Goal: Information Seeking & Learning: Check status

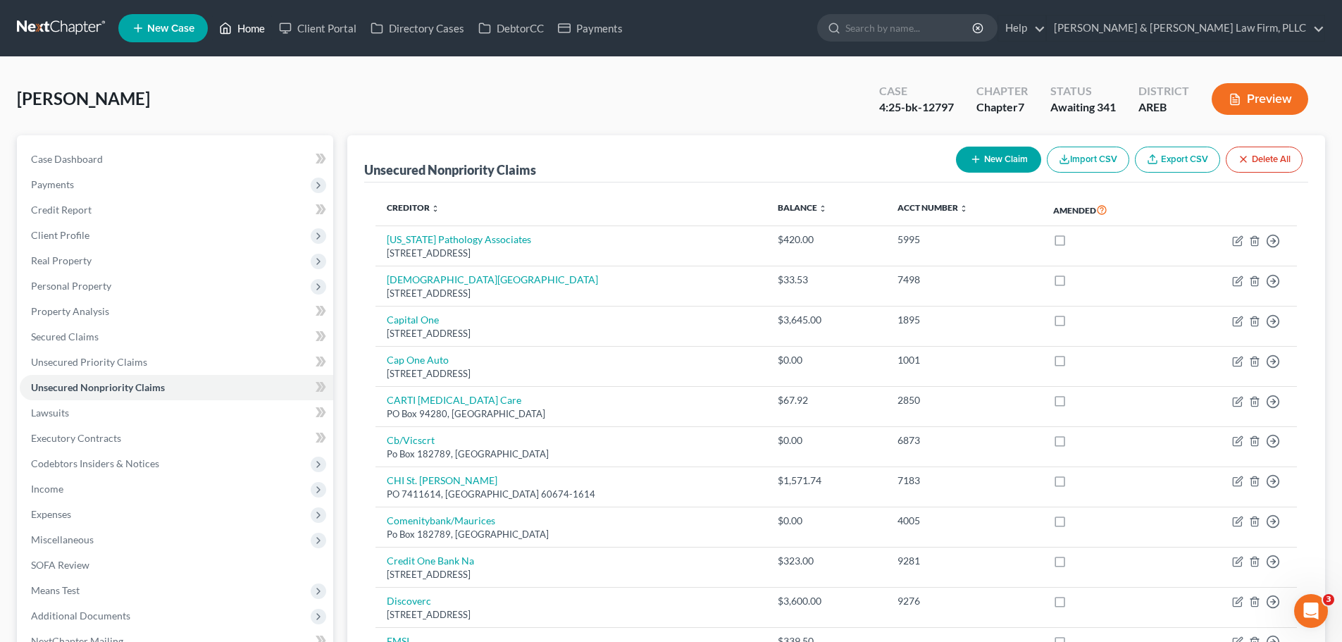
drag, startPoint x: 254, startPoint y: 18, endPoint x: 262, endPoint y: 24, distance: 10.0
click at [254, 18] on link "Home" at bounding box center [242, 27] width 60 height 25
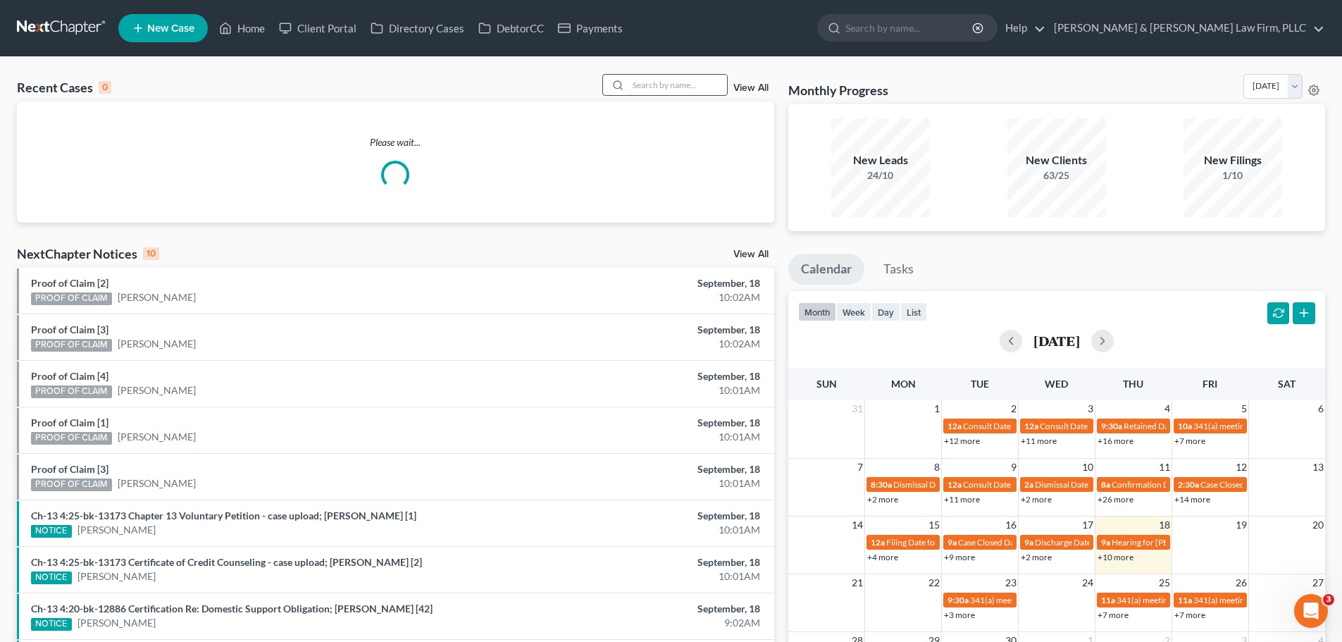
click at [640, 79] on input "search" at bounding box center [677, 85] width 99 height 20
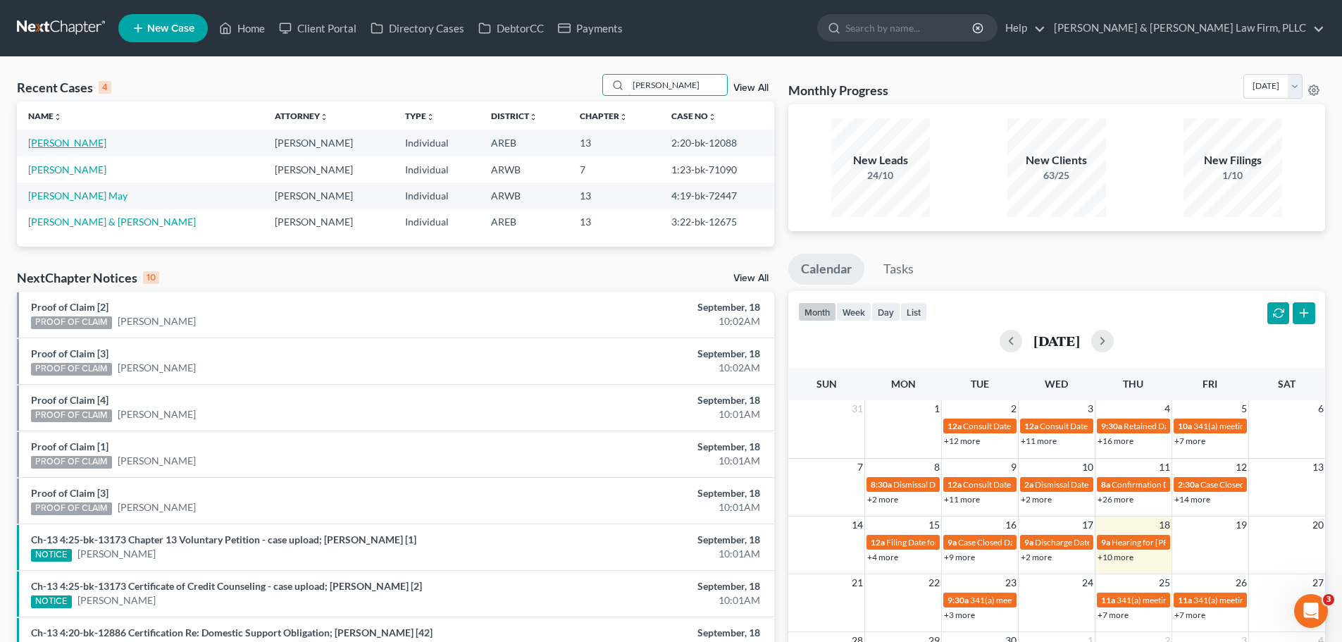
type input "[PERSON_NAME]"
click at [66, 139] on link "[PERSON_NAME]" at bounding box center [67, 143] width 78 height 12
select select "1"
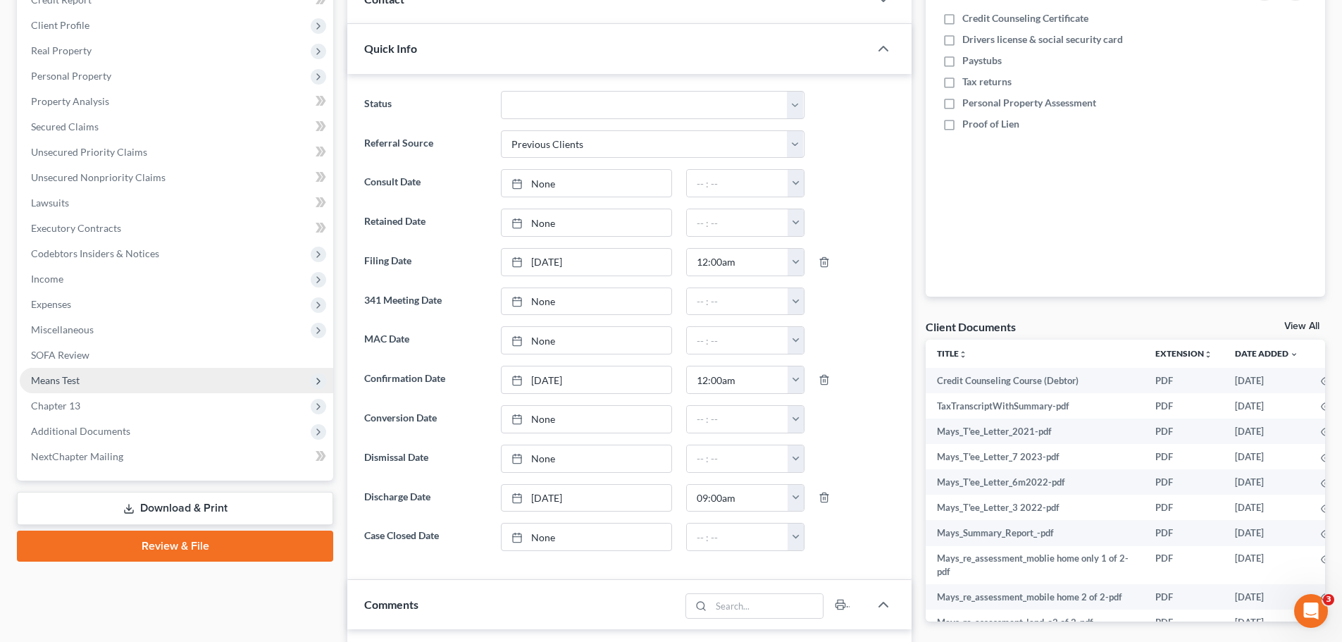
scroll to position [352, 0]
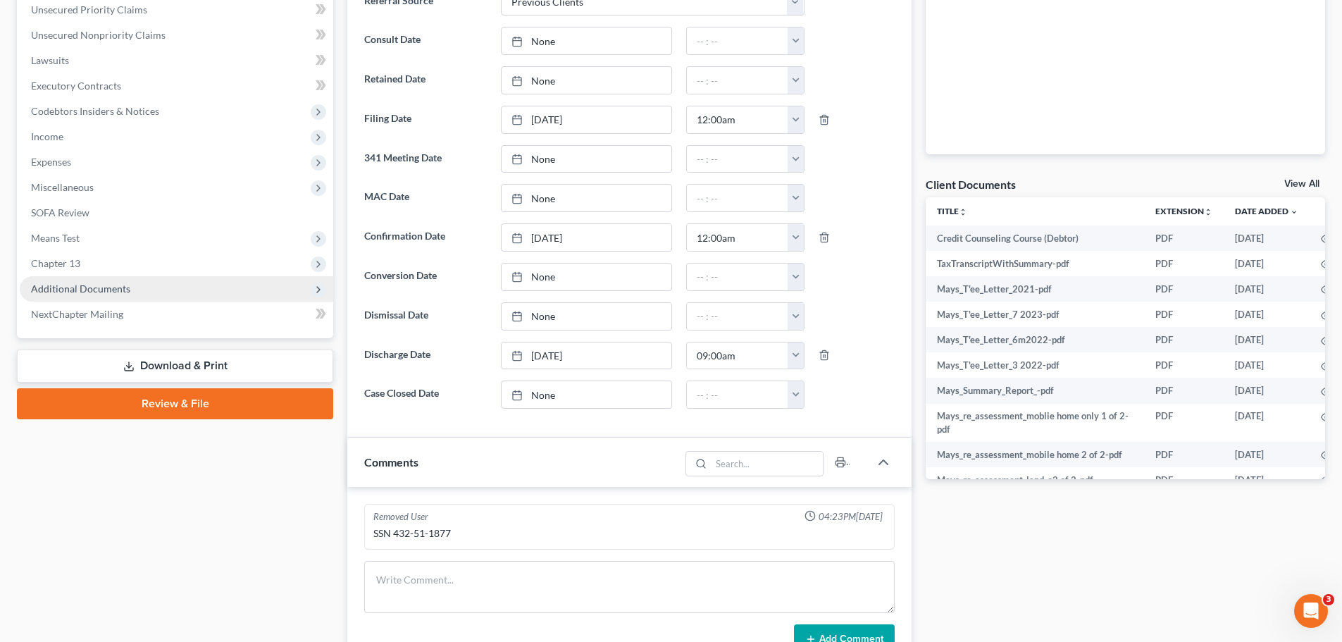
click at [151, 290] on span "Additional Documents" at bounding box center [176, 288] width 313 height 25
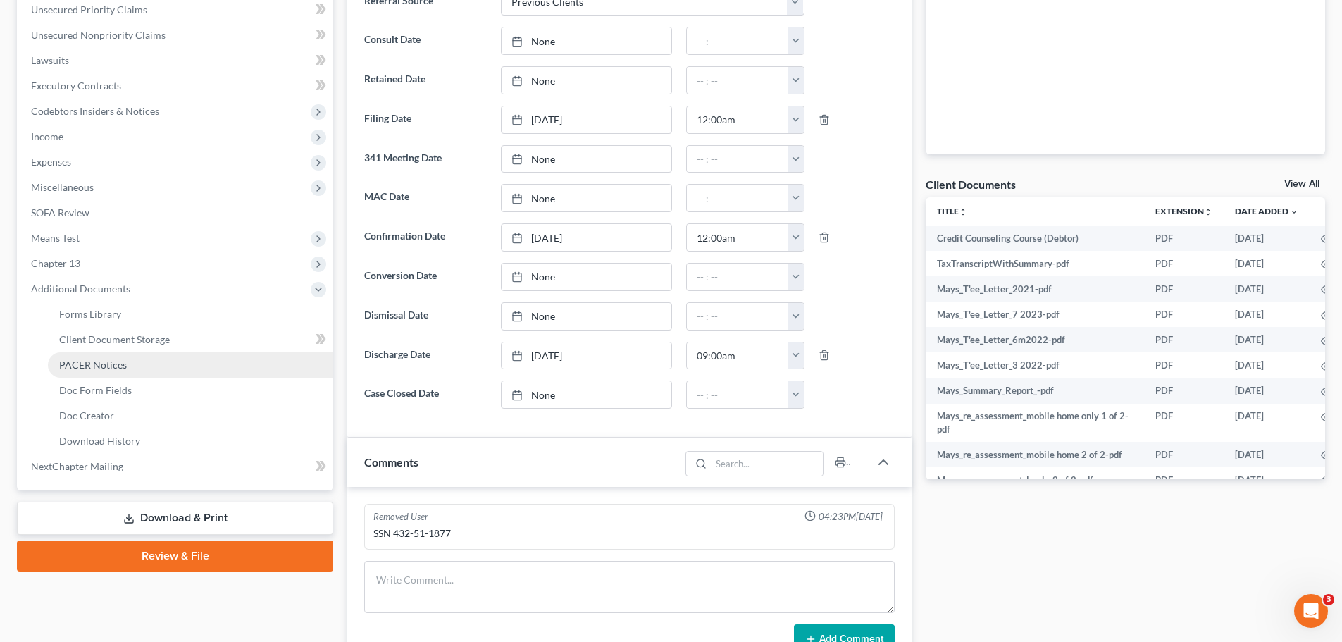
click at [164, 361] on link "PACER Notices" at bounding box center [190, 364] width 285 height 25
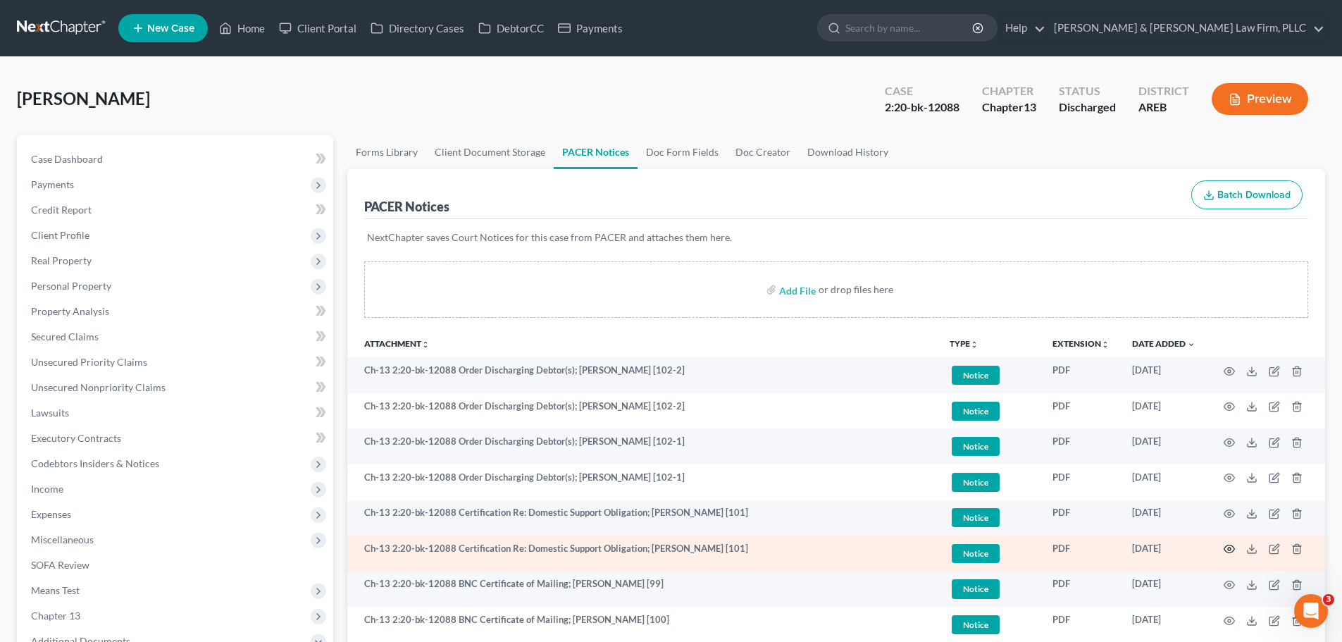
click at [1225, 549] on icon "button" at bounding box center [1228, 548] width 11 height 11
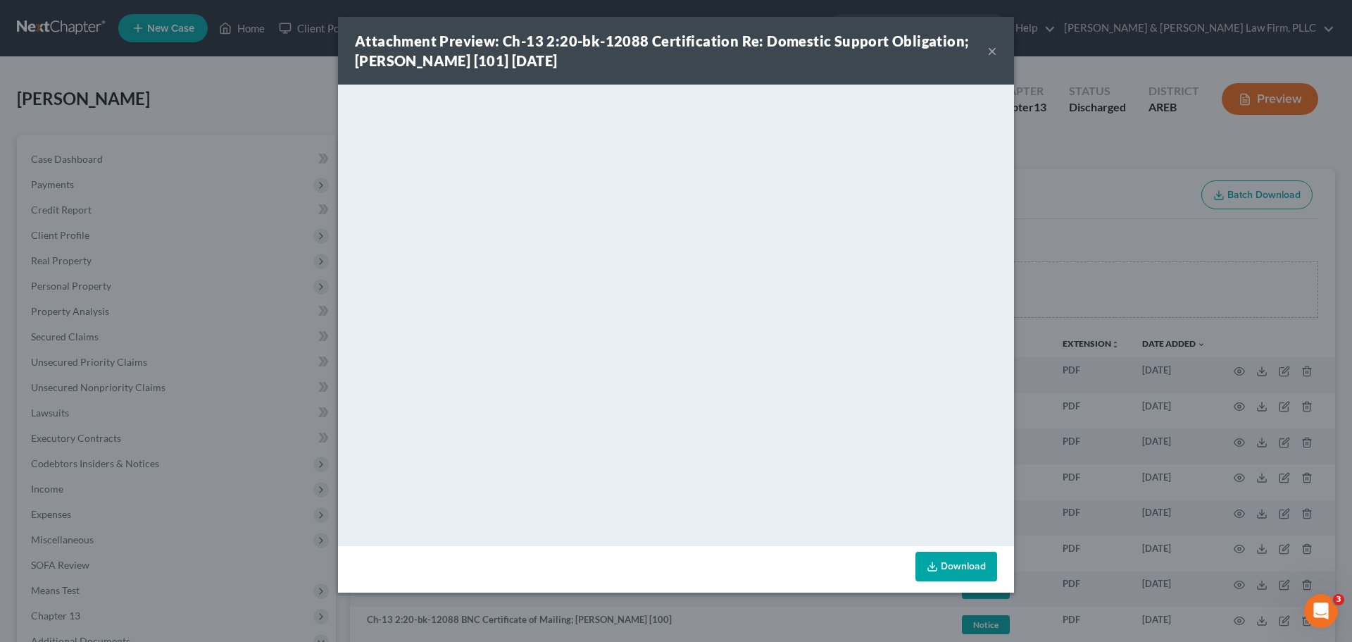
click at [990, 53] on button "×" at bounding box center [993, 50] width 10 height 17
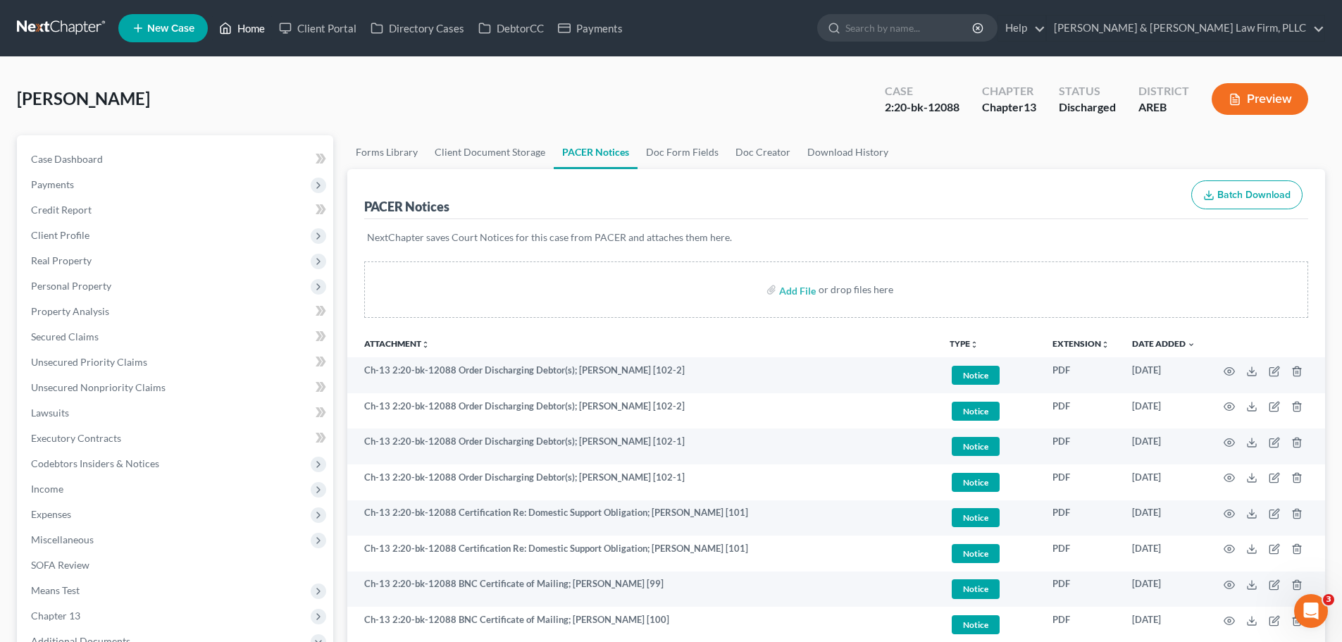
click at [251, 23] on link "Home" at bounding box center [242, 27] width 60 height 25
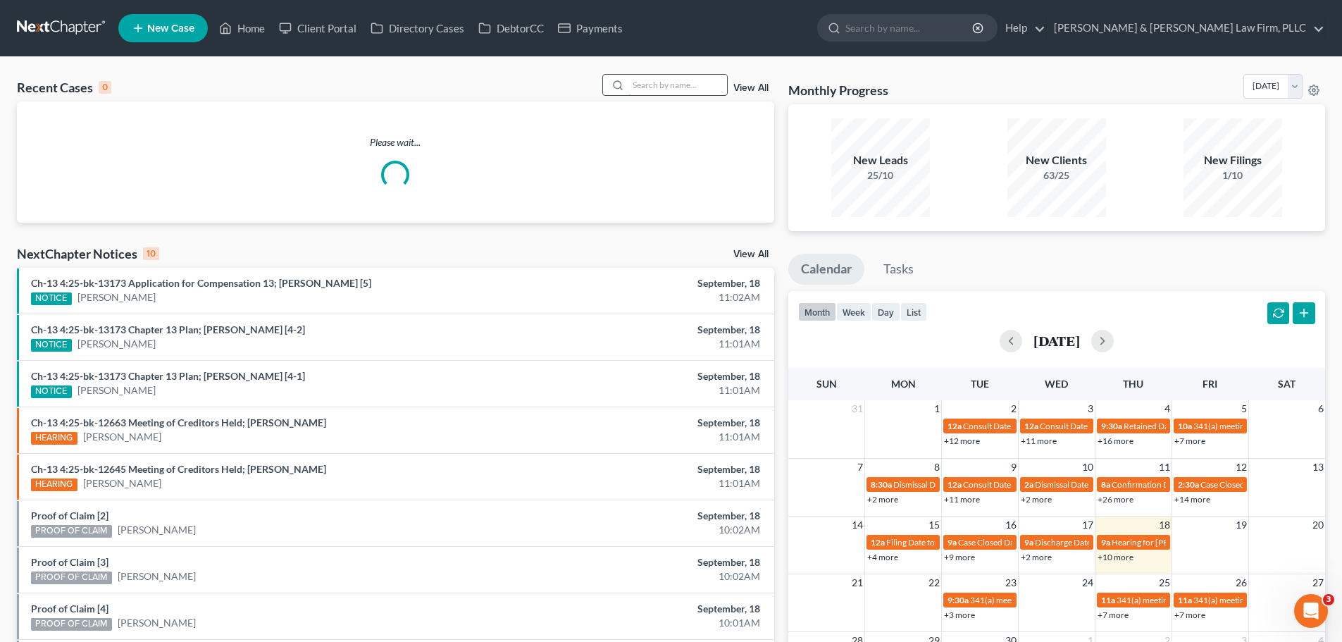
click at [652, 87] on input "search" at bounding box center [677, 85] width 99 height 20
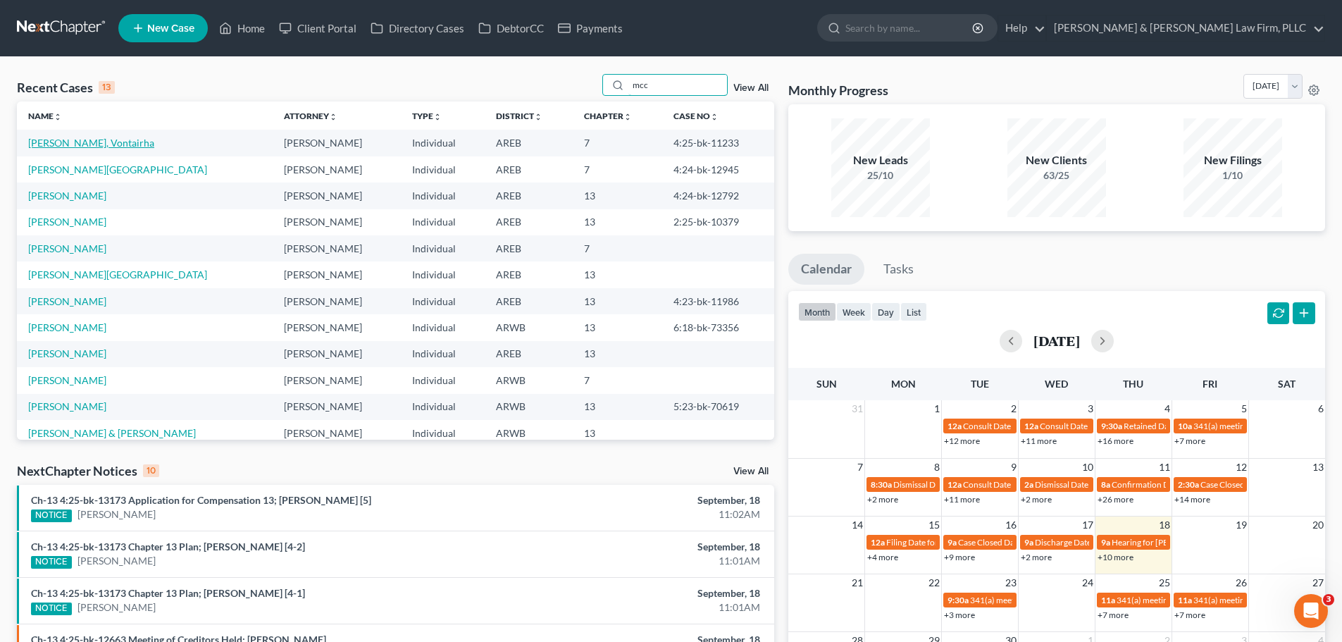
type input "mcc"
click at [79, 140] on link "[PERSON_NAME], Vontairha" at bounding box center [91, 143] width 126 height 12
select select "4"
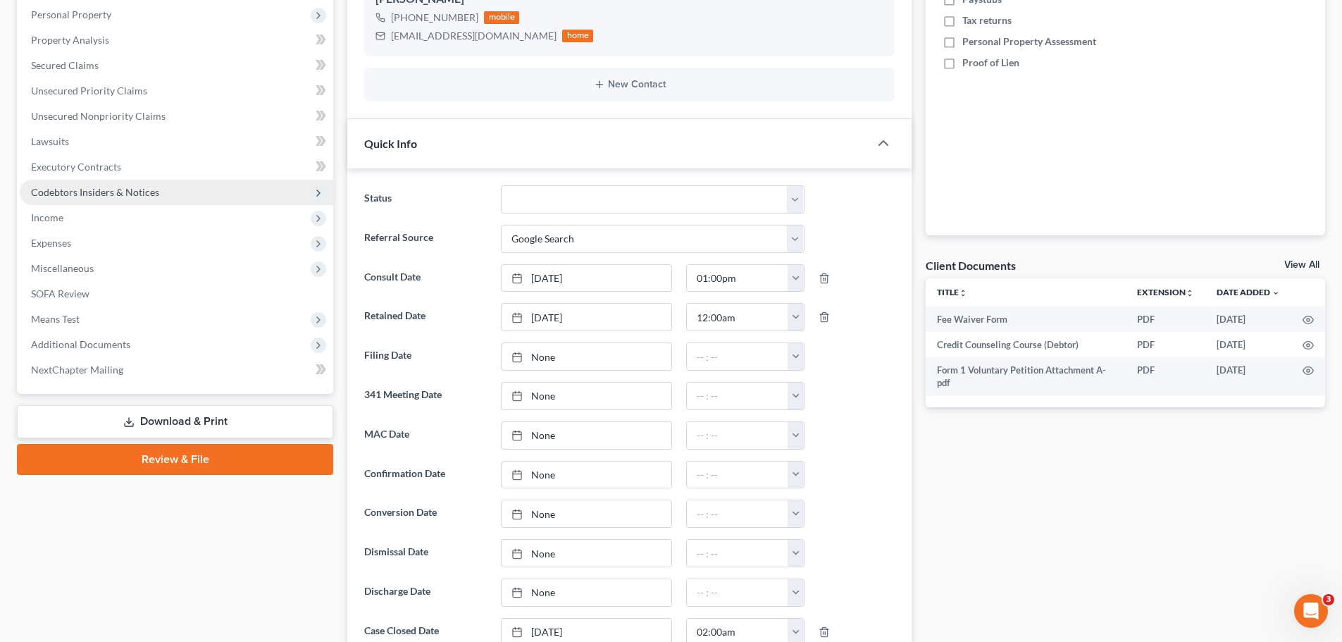
scroll to position [352, 0]
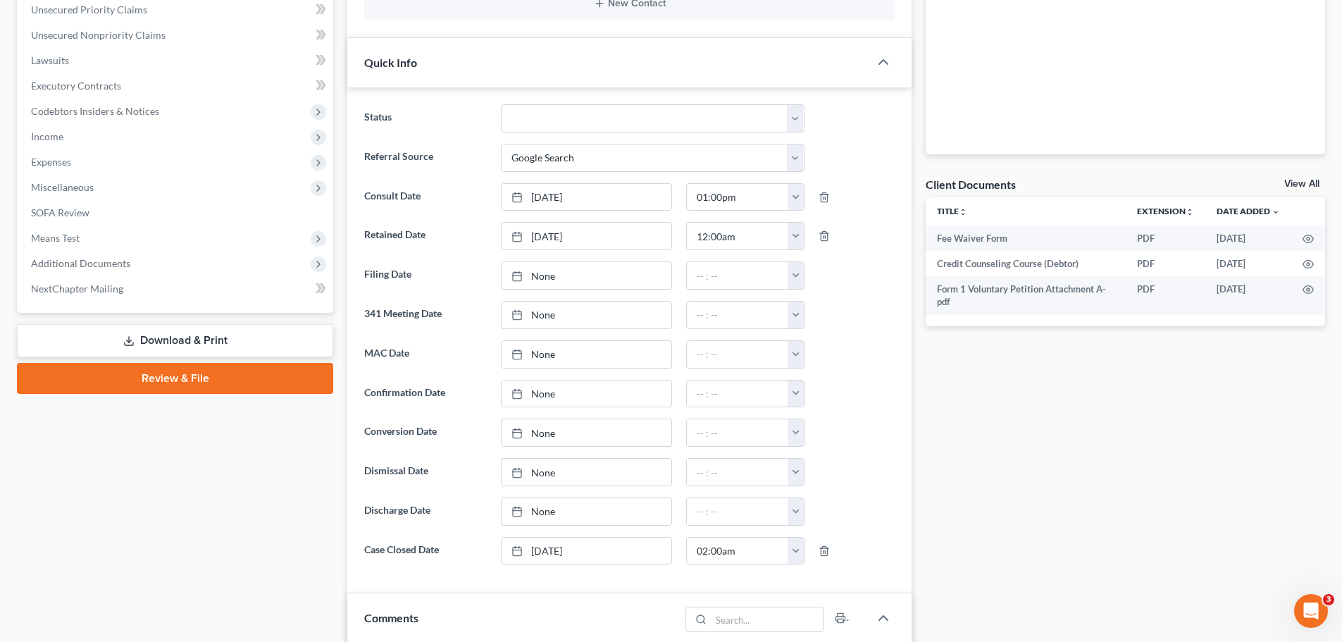
click at [151, 330] on link "Download & Print" at bounding box center [175, 340] width 316 height 33
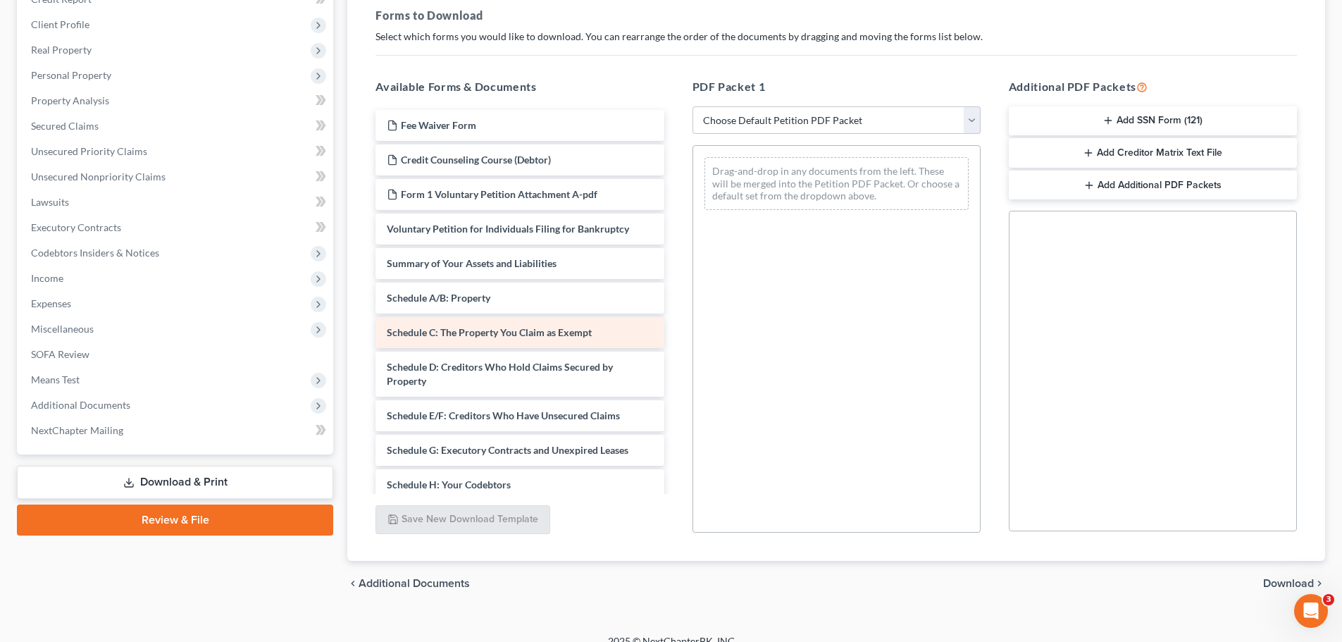
scroll to position [211, 0]
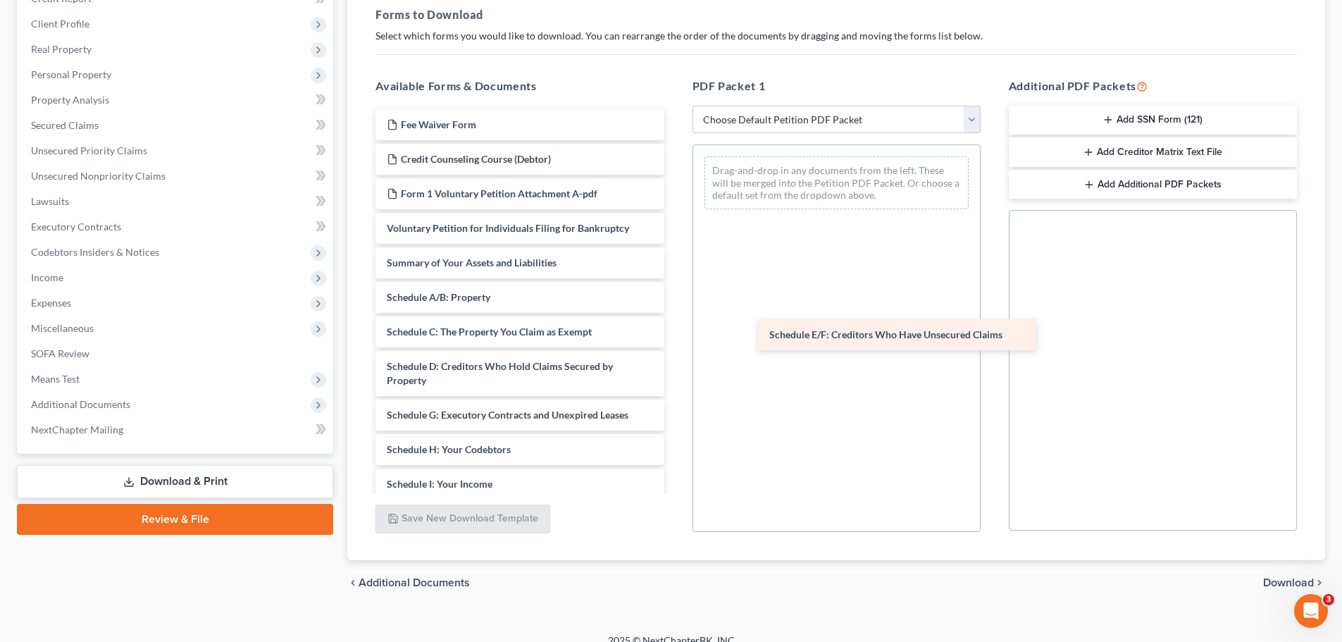
drag, startPoint x: 502, startPoint y: 411, endPoint x: 859, endPoint y: 323, distance: 367.8
click at [675, 325] on div "Schedule E/F: Creditors Who Have Unsecured Claims Fee Waiver Form Credit Counse…" at bounding box center [519, 480] width 311 height 743
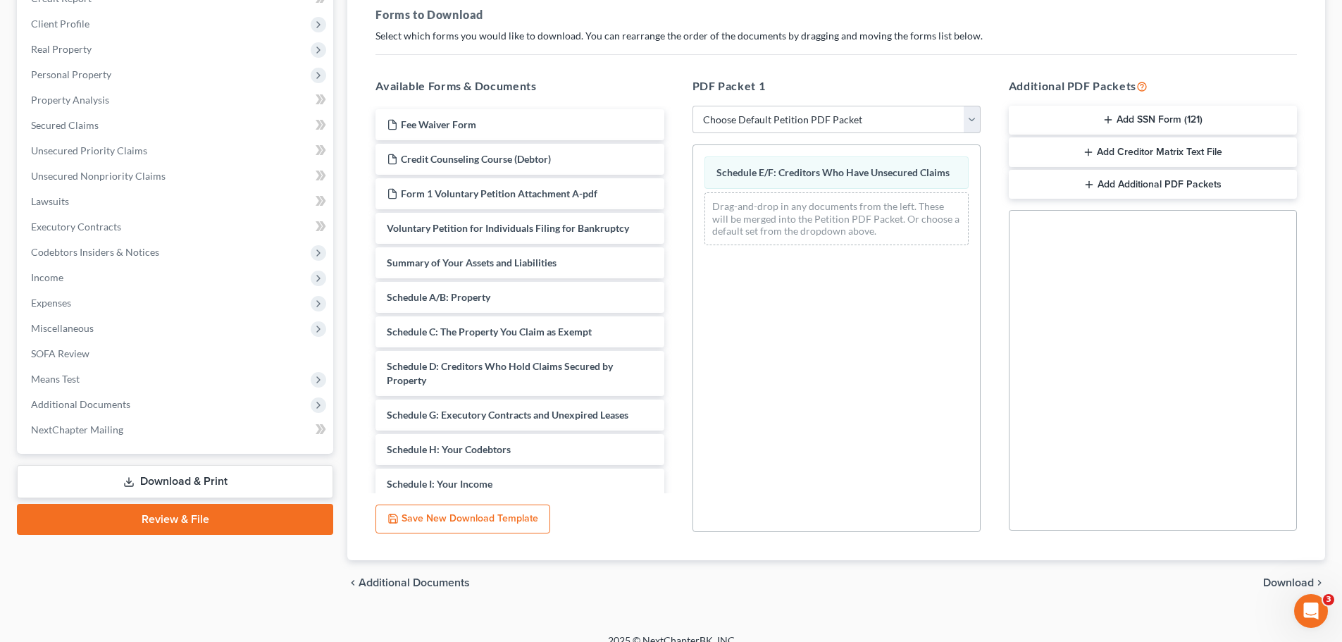
click at [1285, 582] on span "Download" at bounding box center [1288, 582] width 51 height 11
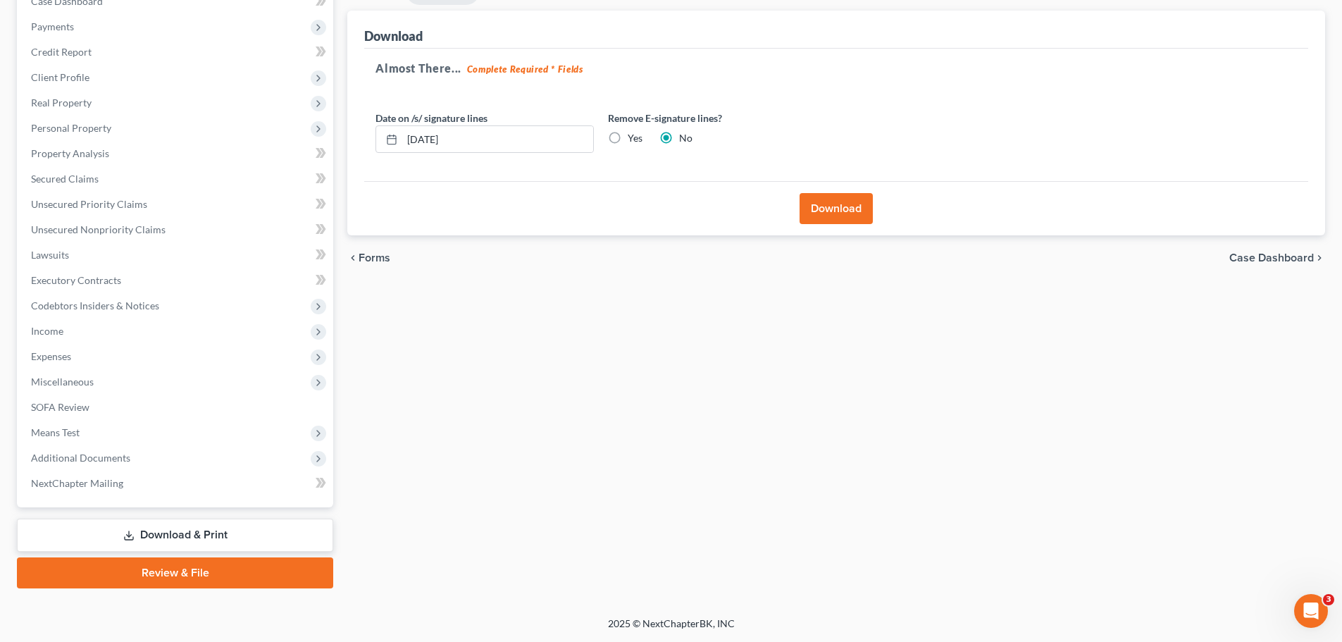
scroll to position [158, 0]
click at [821, 208] on button "Download" at bounding box center [835, 208] width 73 height 31
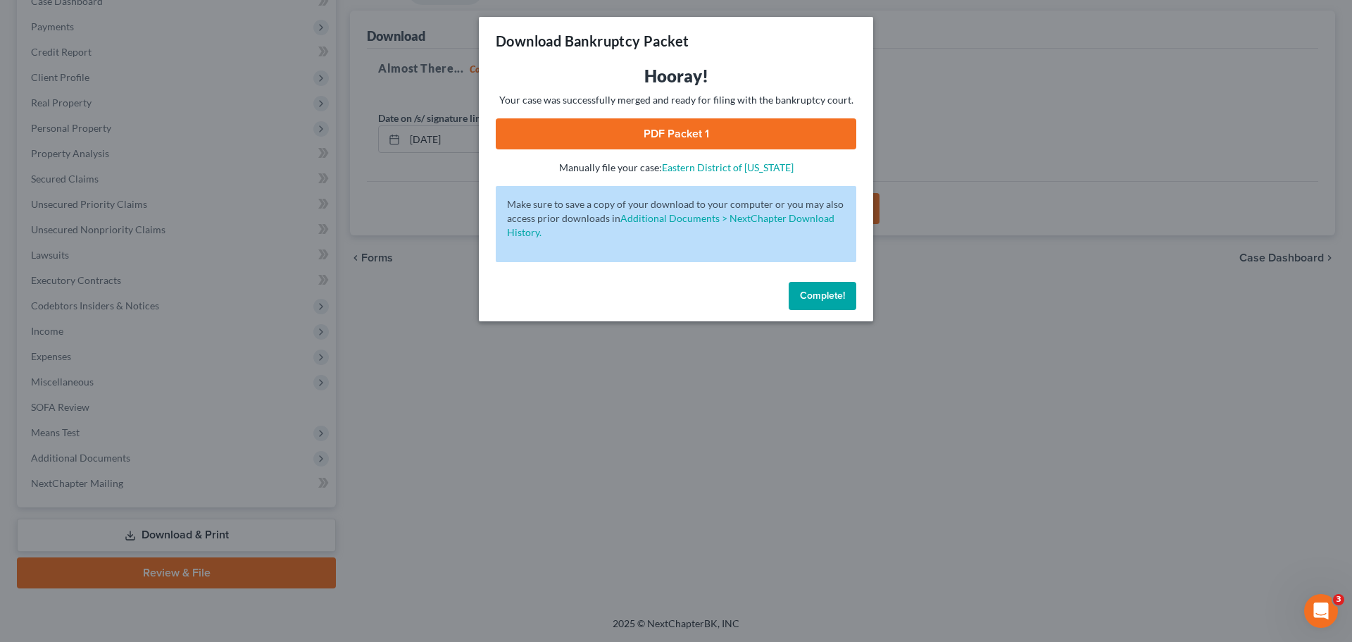
drag, startPoint x: 737, startPoint y: 124, endPoint x: 724, endPoint y: 132, distance: 15.2
click at [735, 124] on link "PDF Packet 1" at bounding box center [676, 133] width 361 height 31
click at [425, 423] on div "Download Bankruptcy Packet Hooray! Your case was successfully merged and ready …" at bounding box center [676, 321] width 1352 height 642
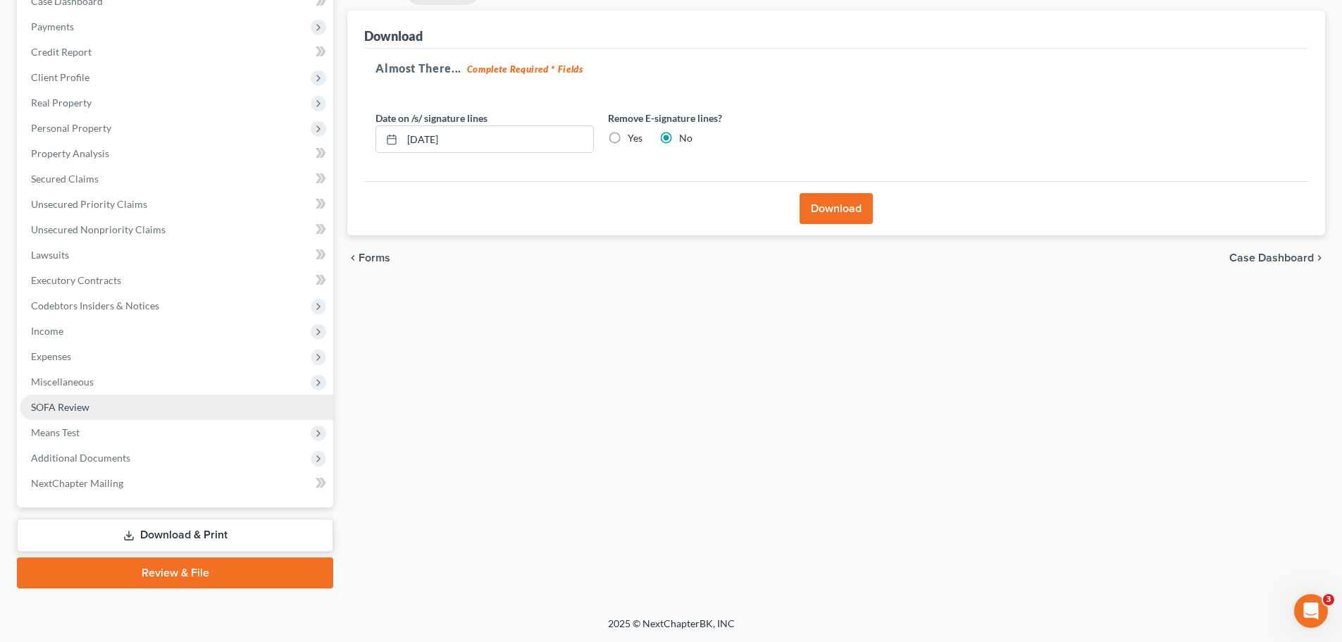
click at [104, 413] on link "SOFA Review" at bounding box center [176, 406] width 313 height 25
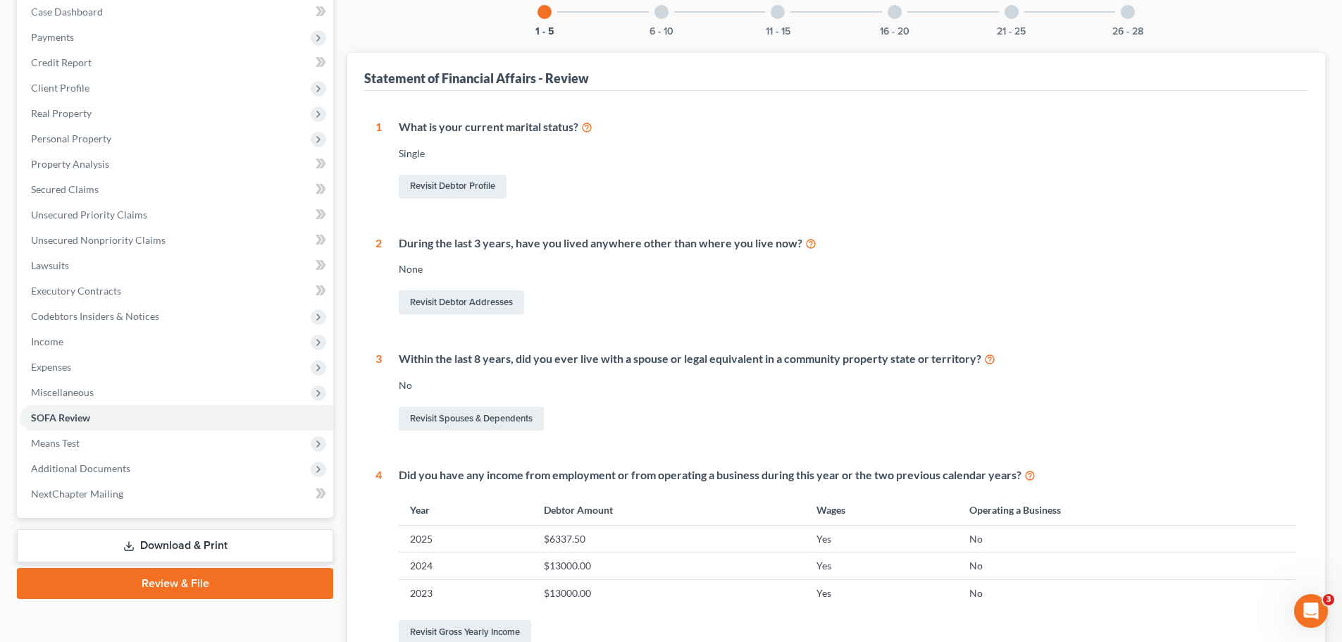
scroll to position [136, 0]
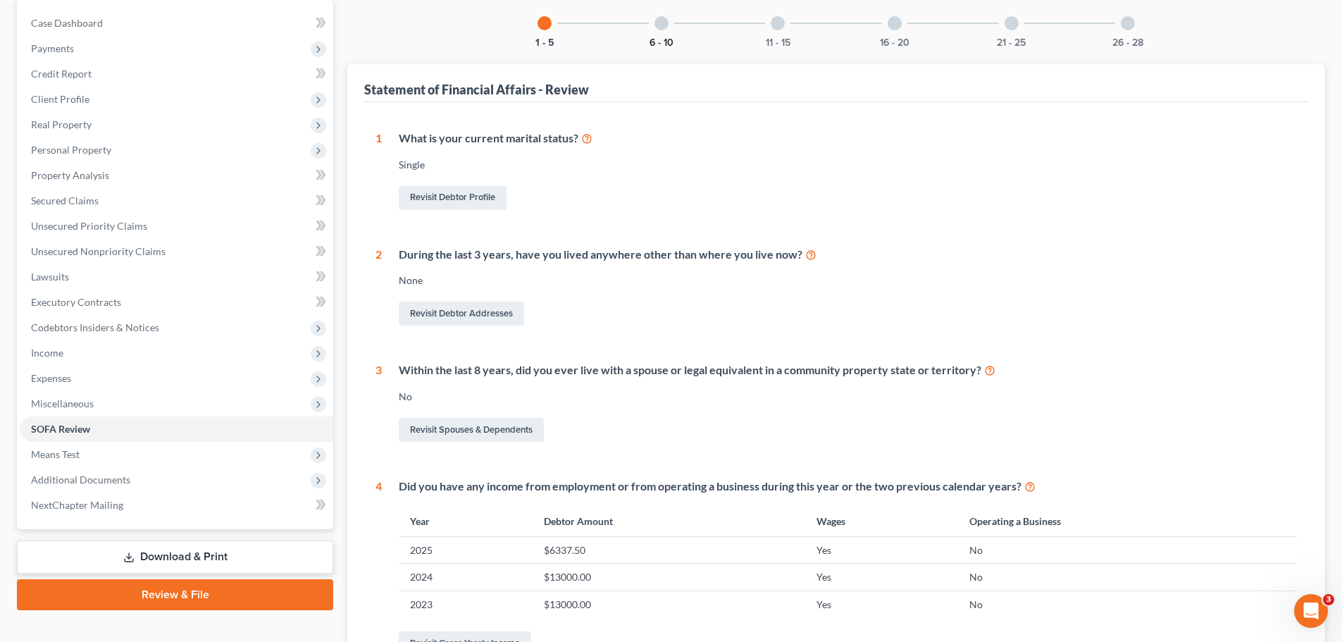
click at [664, 40] on button "6 - 10" at bounding box center [661, 43] width 24 height 10
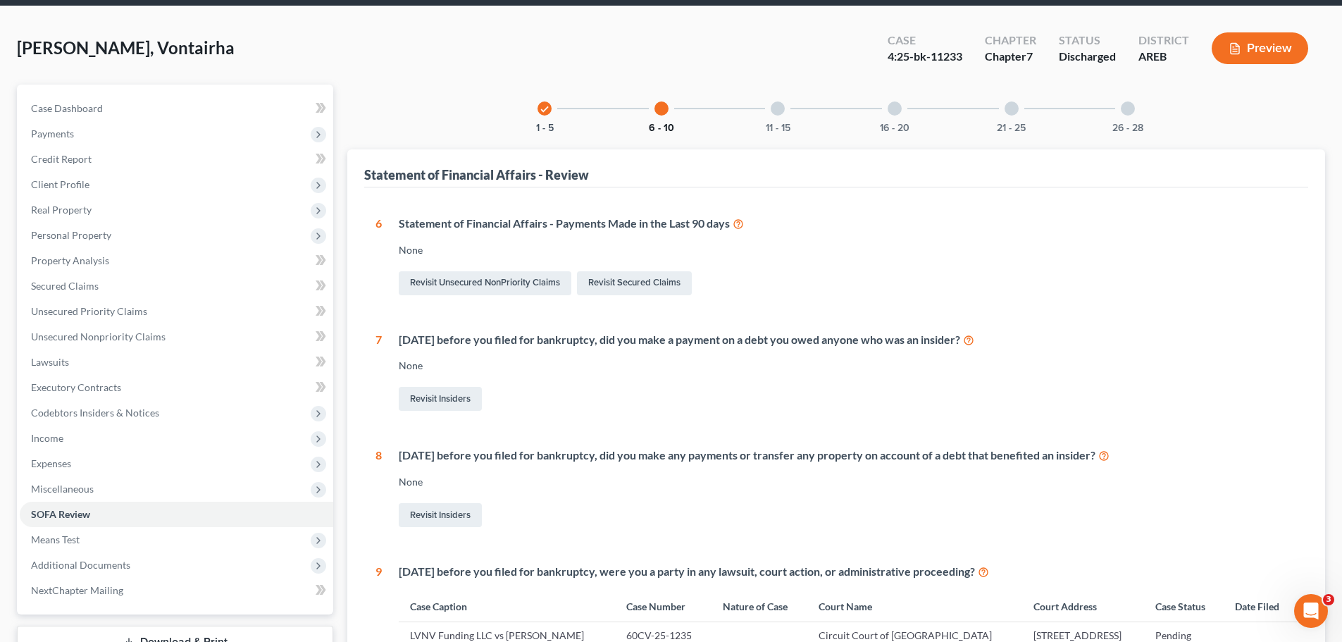
scroll to position [0, 0]
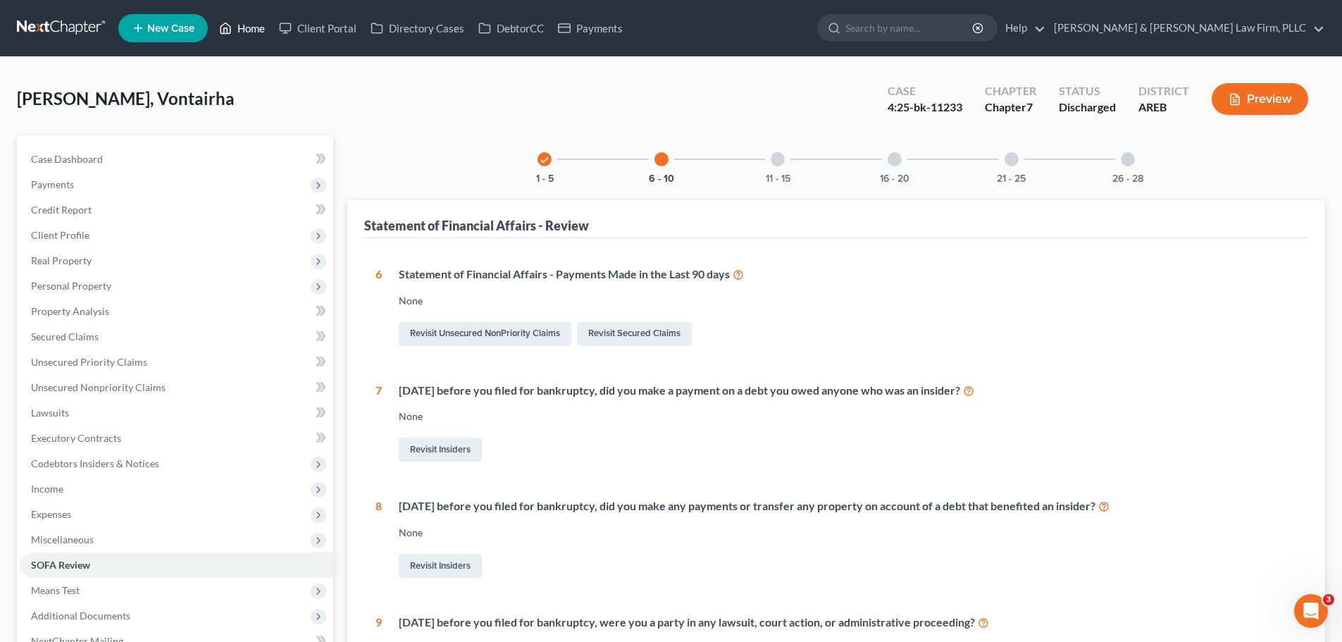
click at [222, 25] on icon at bounding box center [225, 28] width 13 height 17
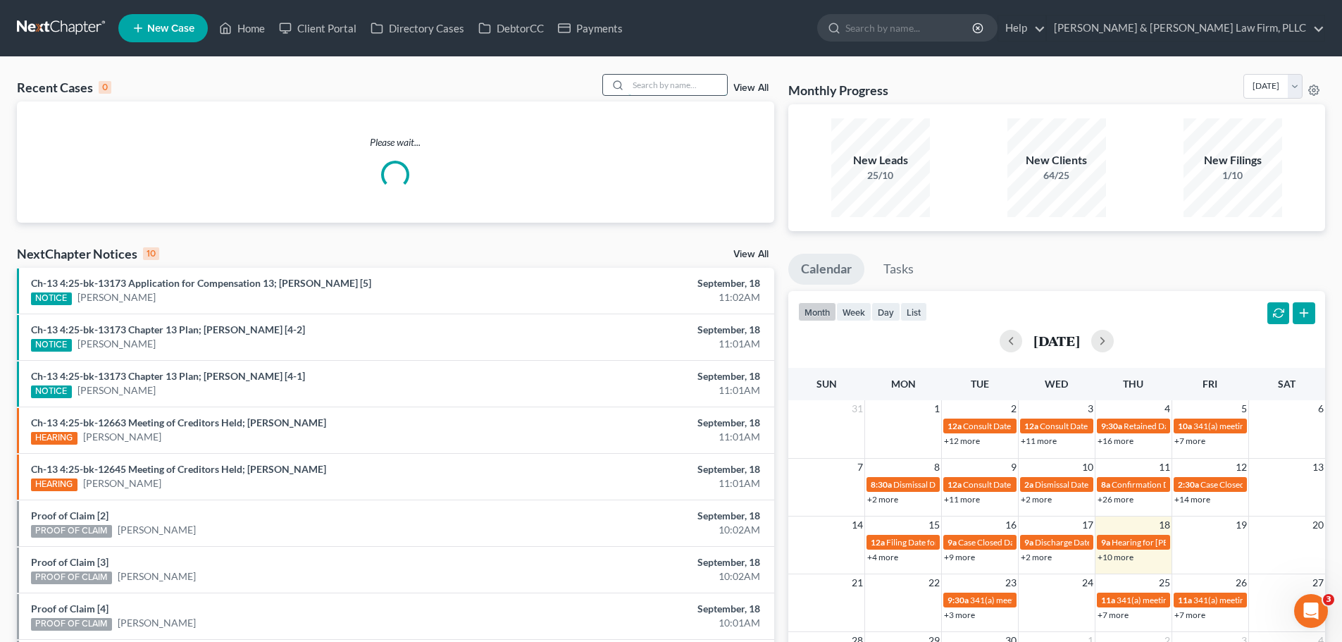
click at [652, 87] on input "search" at bounding box center [677, 85] width 99 height 20
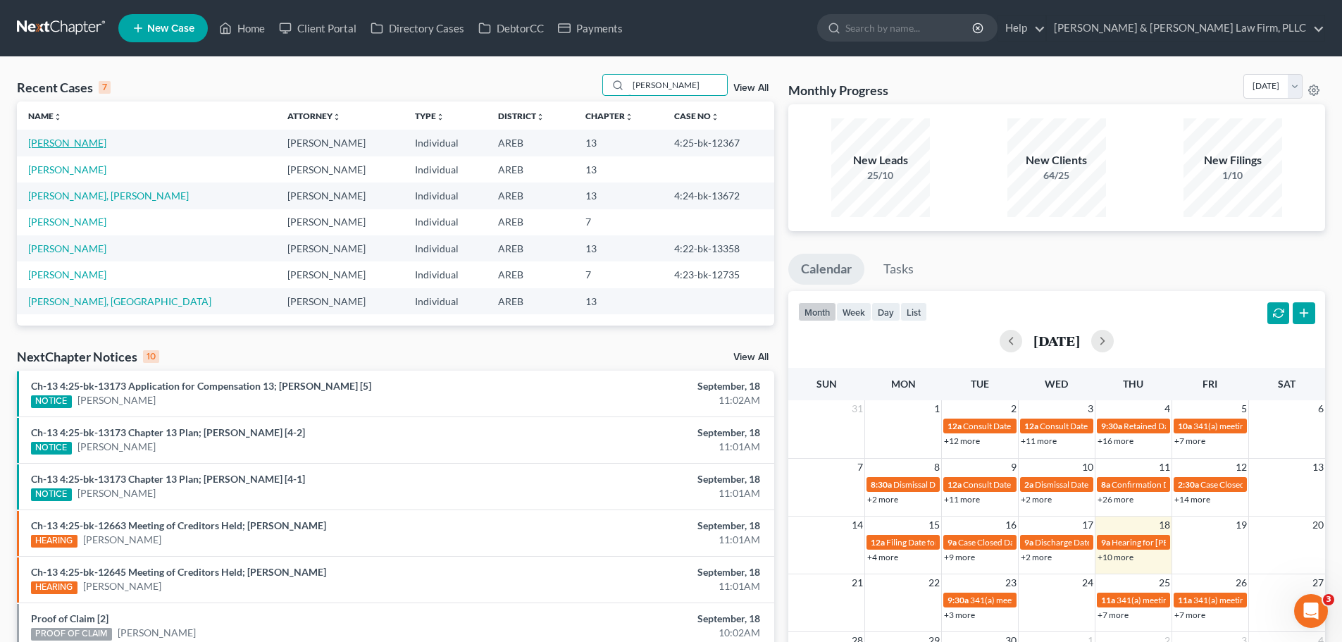
type input "[PERSON_NAME]"
click at [63, 140] on link "[PERSON_NAME]" at bounding box center [67, 143] width 78 height 12
select select "2"
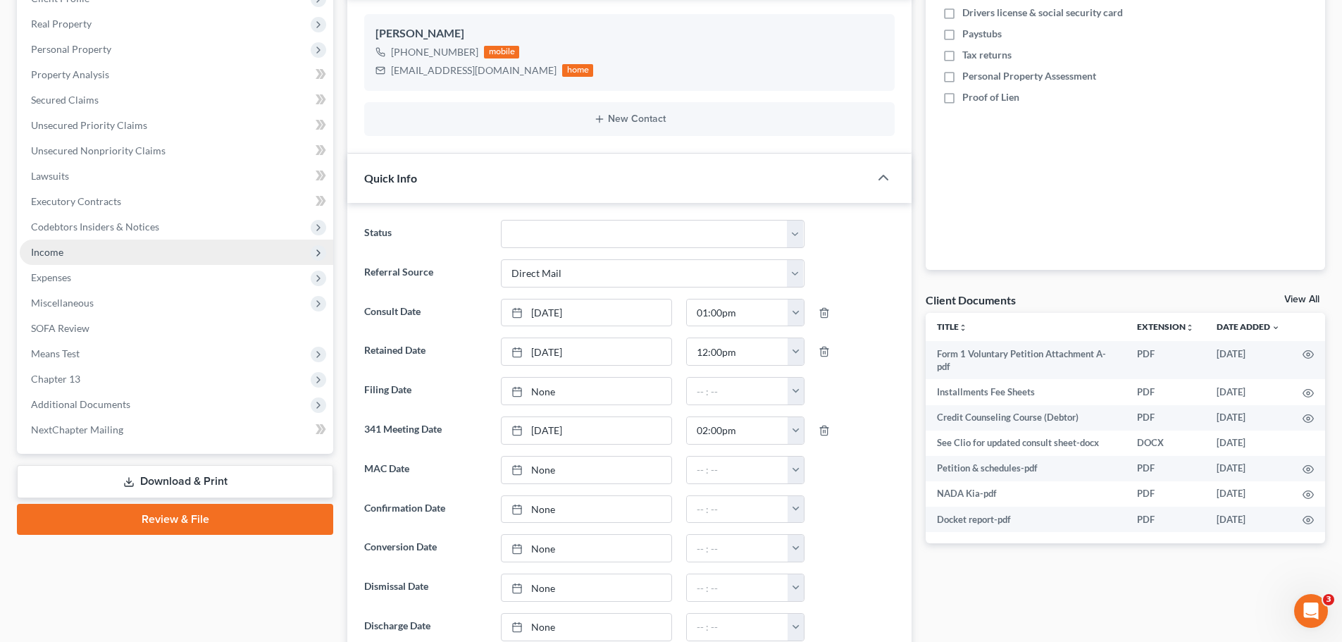
scroll to position [211, 0]
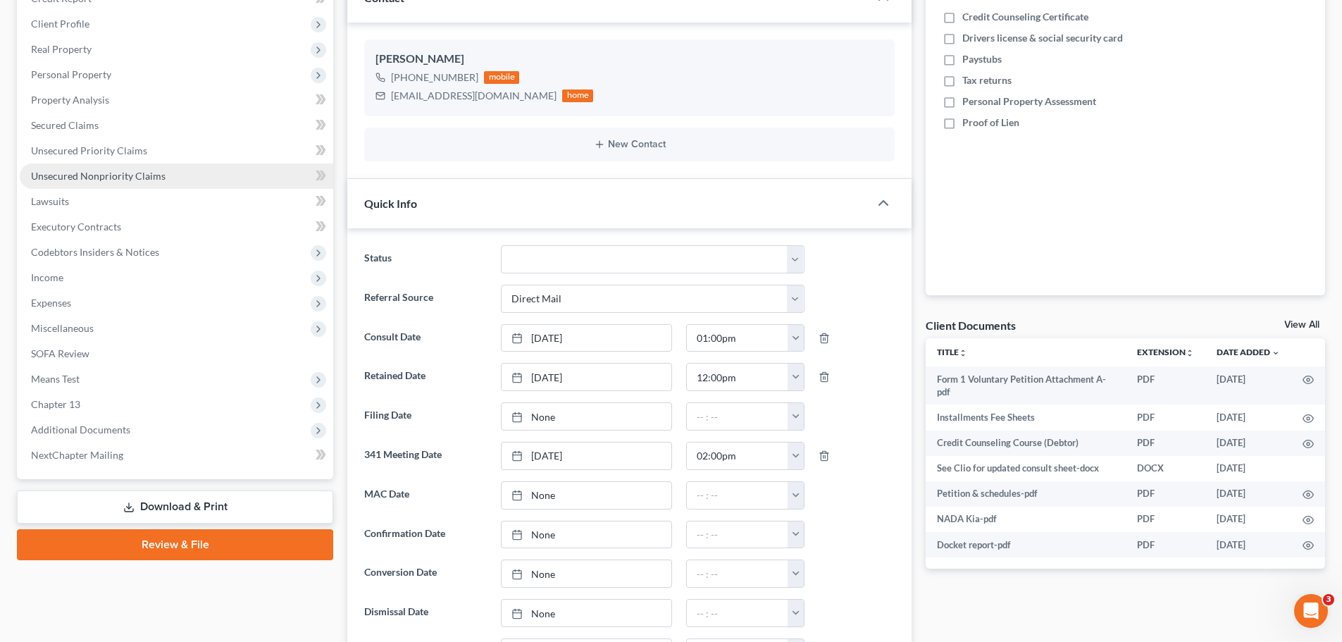
click at [86, 173] on span "Unsecured Nonpriority Claims" at bounding box center [98, 176] width 135 height 12
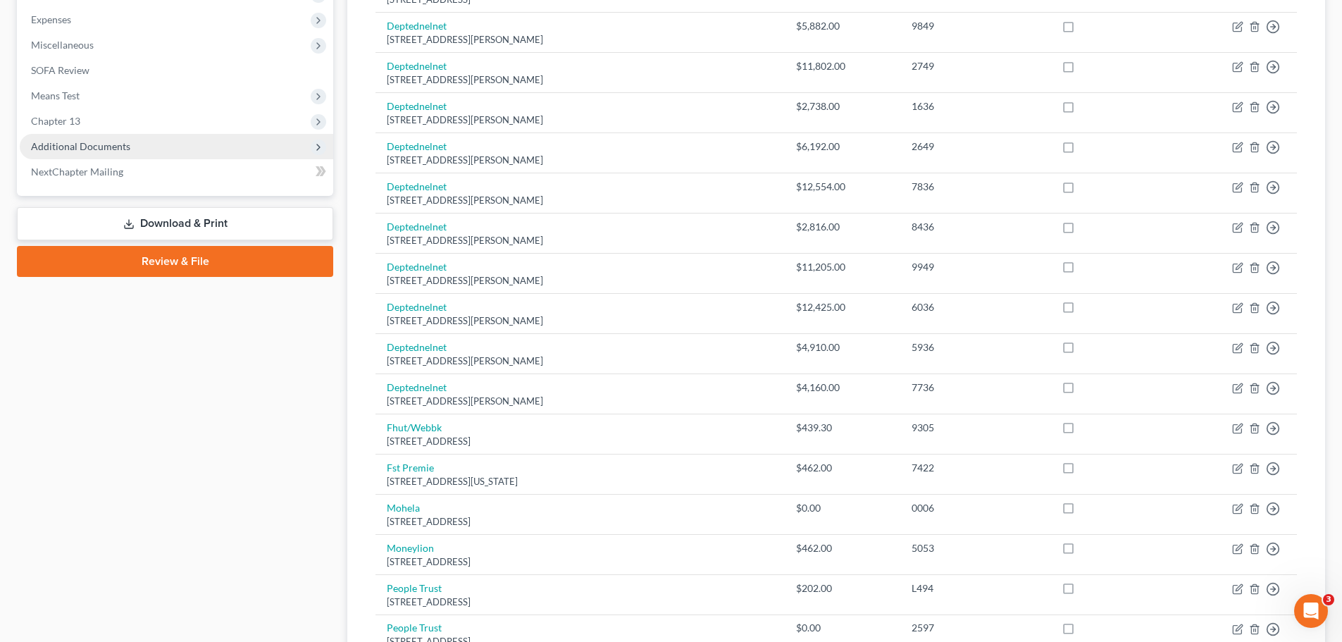
scroll to position [493, 0]
click at [142, 139] on span "Additional Documents" at bounding box center [176, 147] width 313 height 25
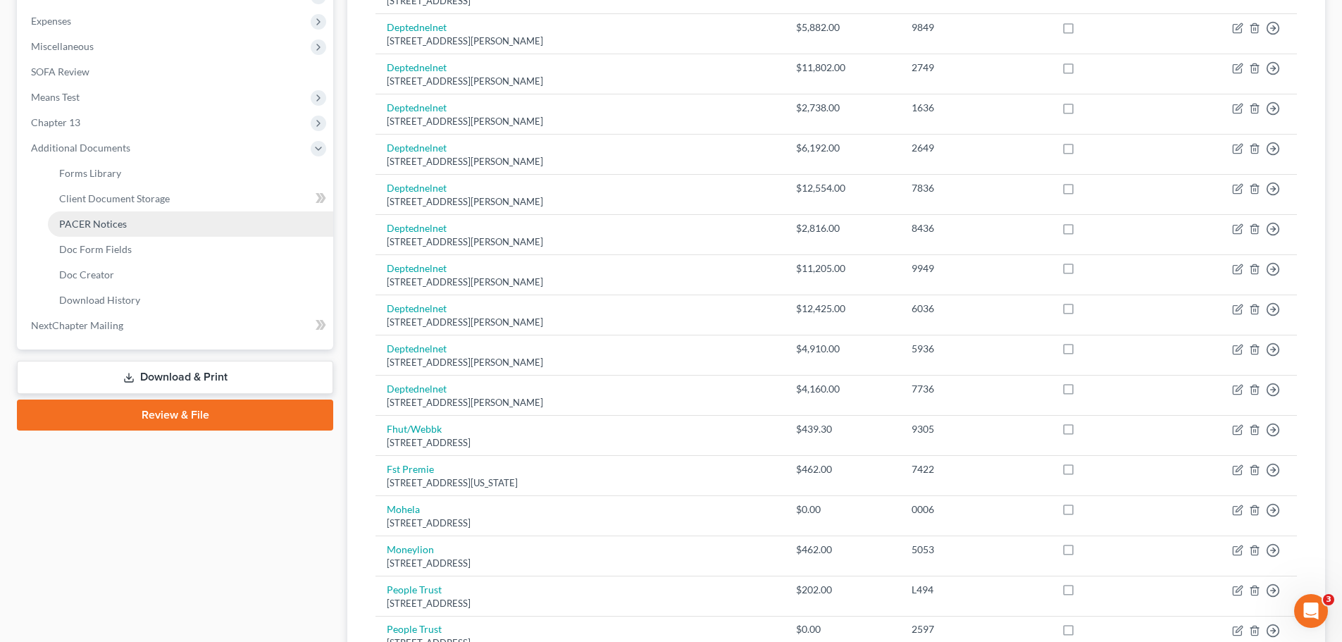
click at [118, 218] on span "PACER Notices" at bounding box center [93, 224] width 68 height 12
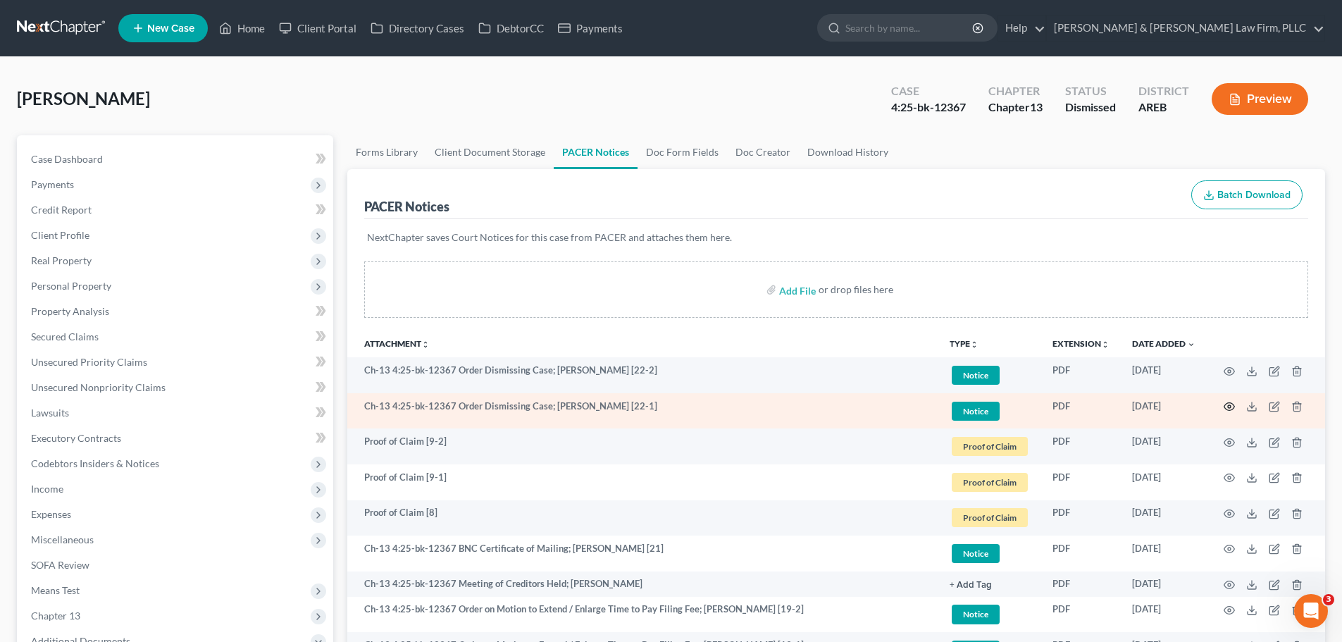
click at [1228, 409] on icon "button" at bounding box center [1228, 406] width 11 height 11
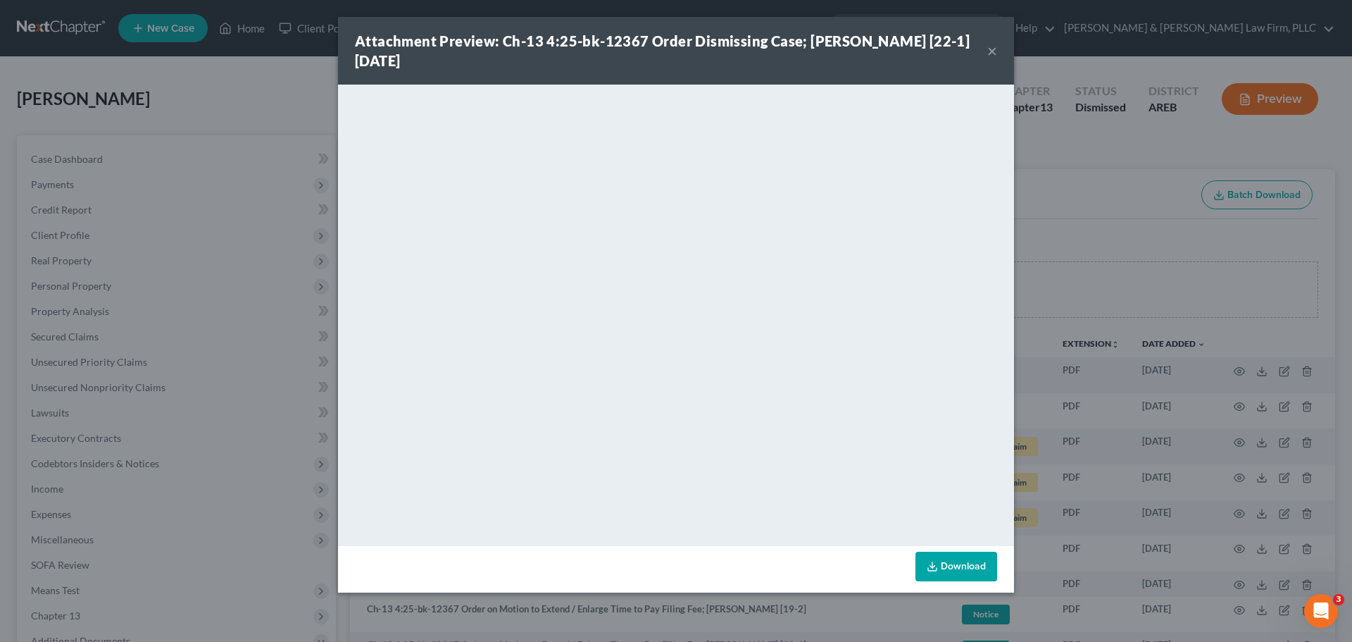
click at [992, 53] on button "×" at bounding box center [993, 50] width 10 height 17
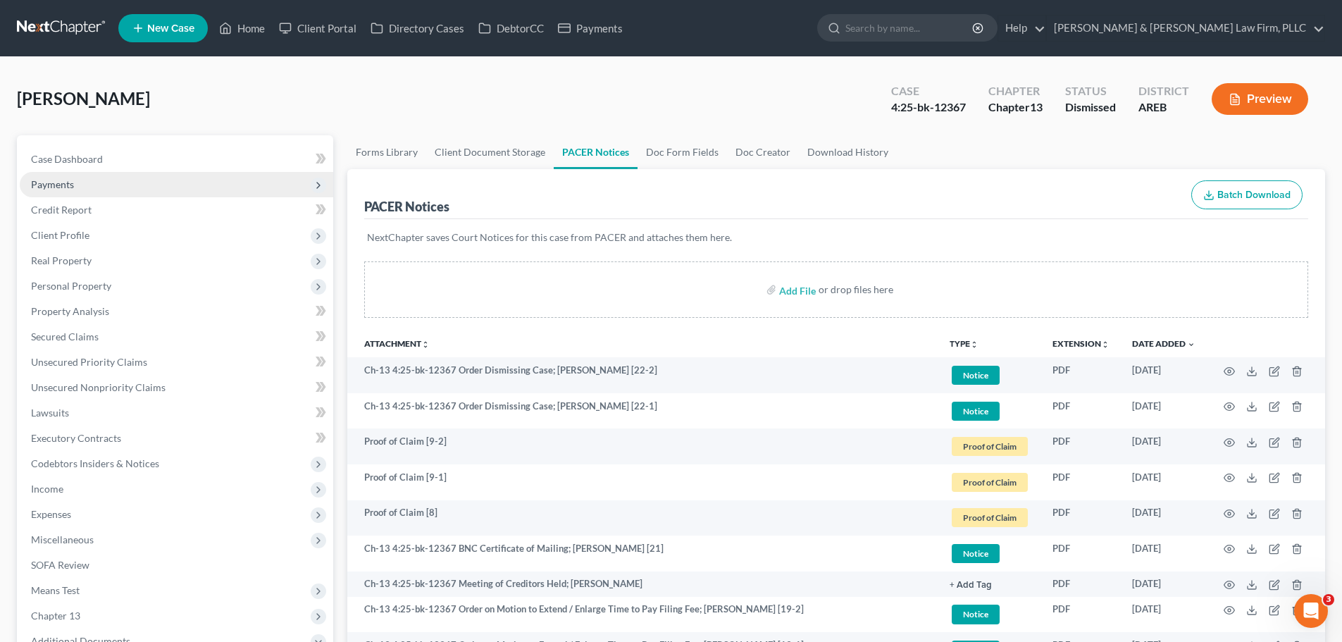
click at [101, 179] on span "Payments" at bounding box center [176, 184] width 313 height 25
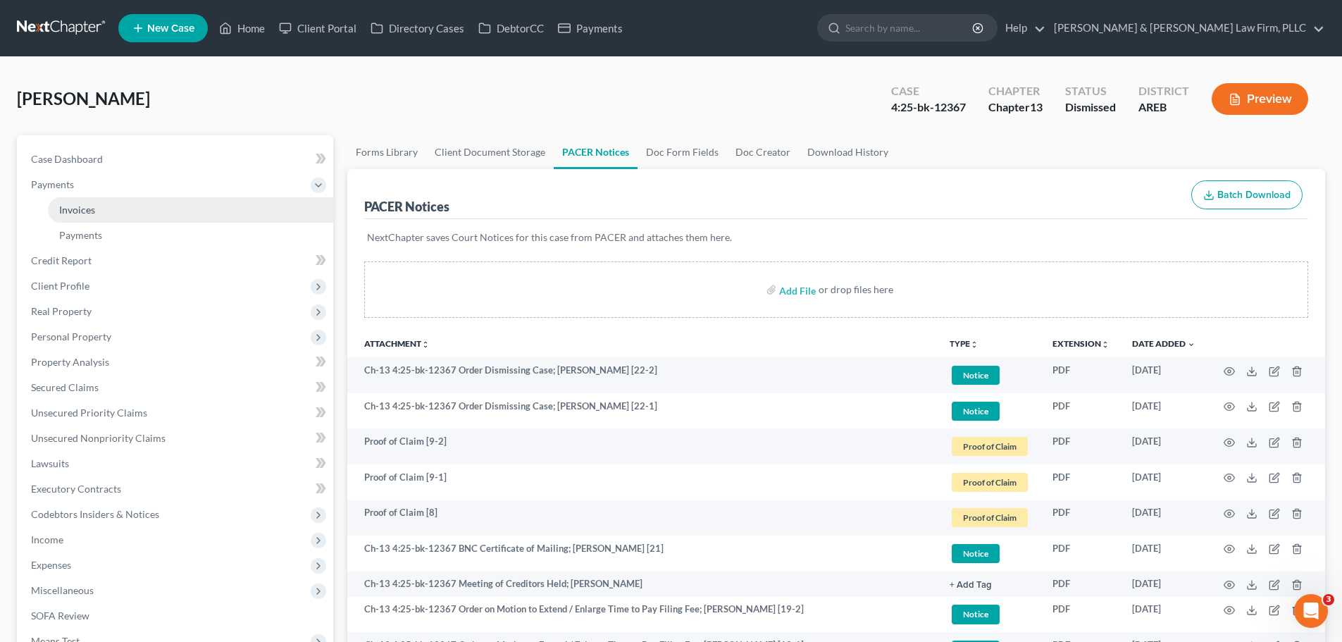
click at [104, 213] on link "Invoices" at bounding box center [190, 209] width 285 height 25
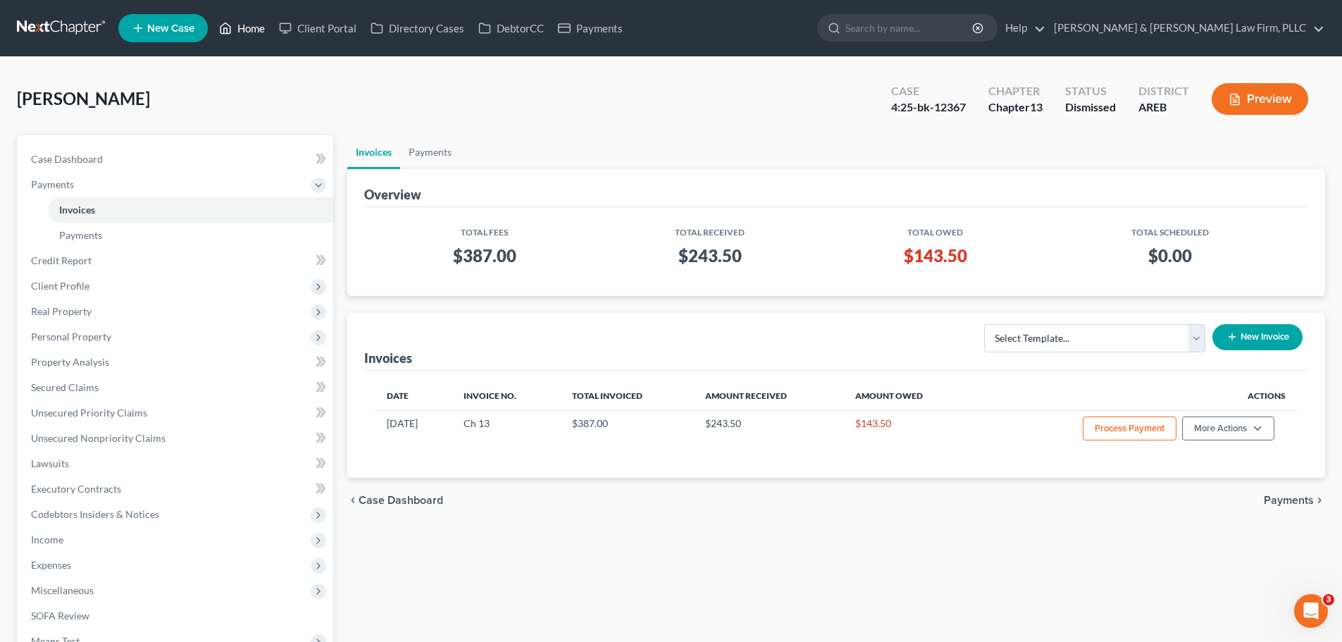
drag, startPoint x: 240, startPoint y: 19, endPoint x: 478, endPoint y: 48, distance: 239.1
click at [239, 19] on link "Home" at bounding box center [242, 27] width 60 height 25
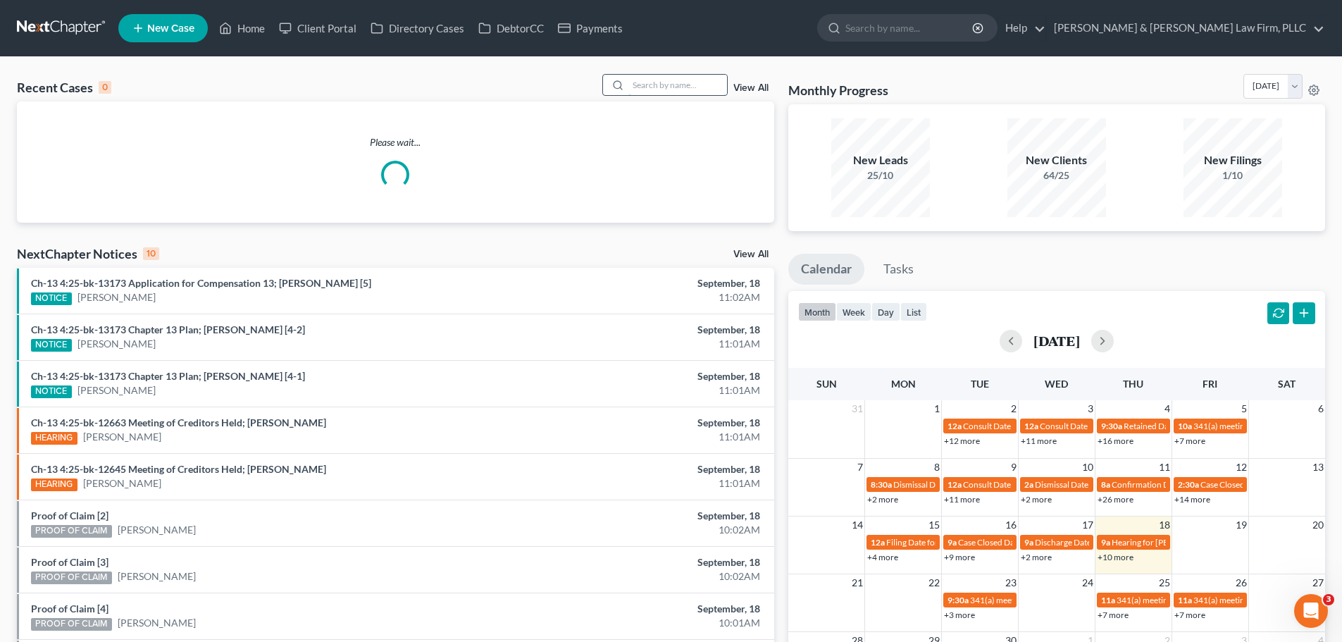
click at [692, 90] on input "search" at bounding box center [677, 85] width 99 height 20
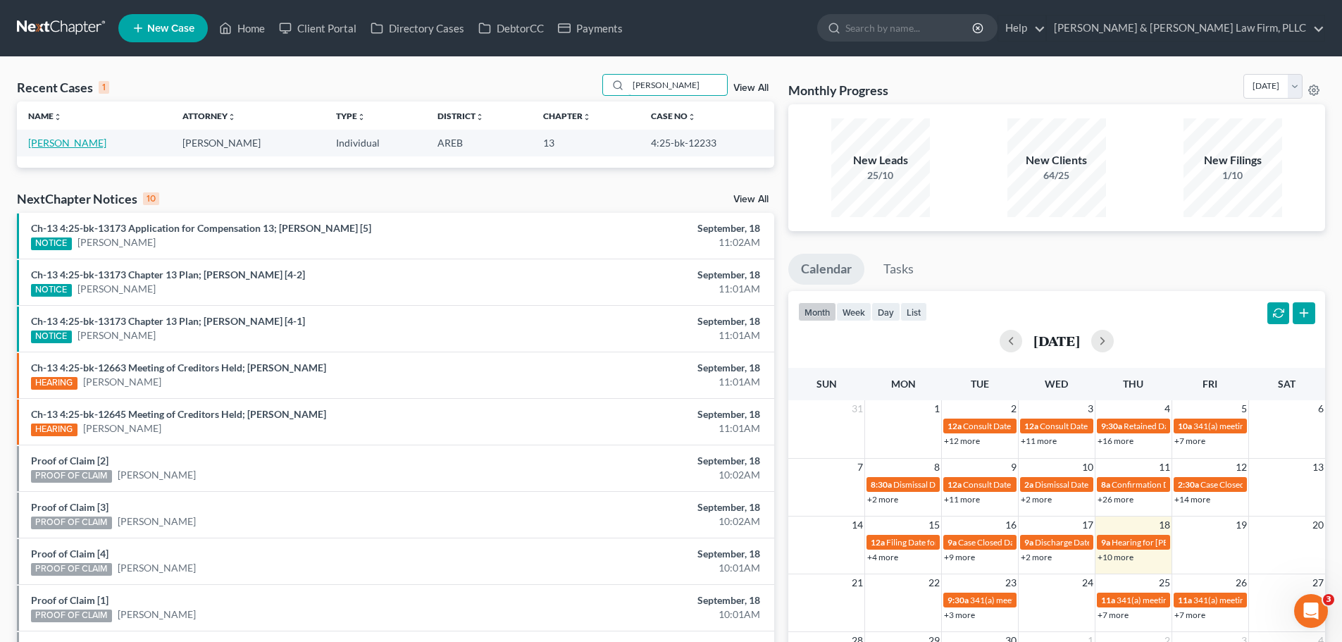
type input "[PERSON_NAME]"
click at [67, 138] on link "[PERSON_NAME]" at bounding box center [67, 143] width 78 height 12
select select "2"
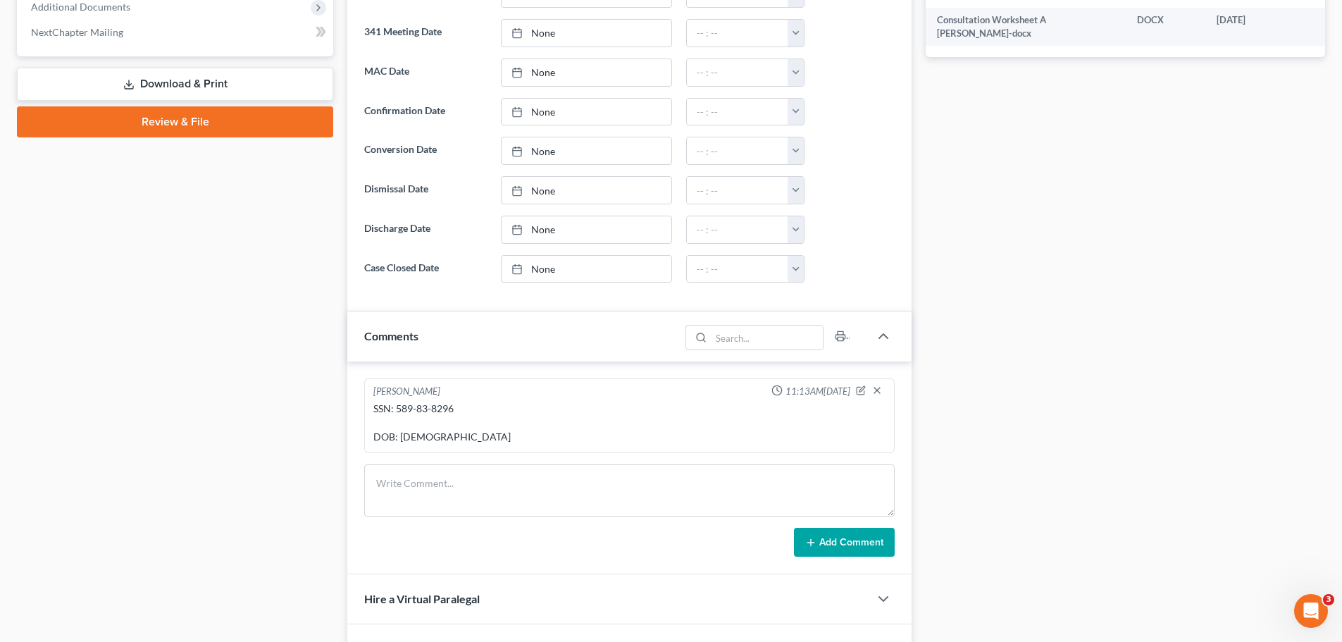
scroll to position [493, 0]
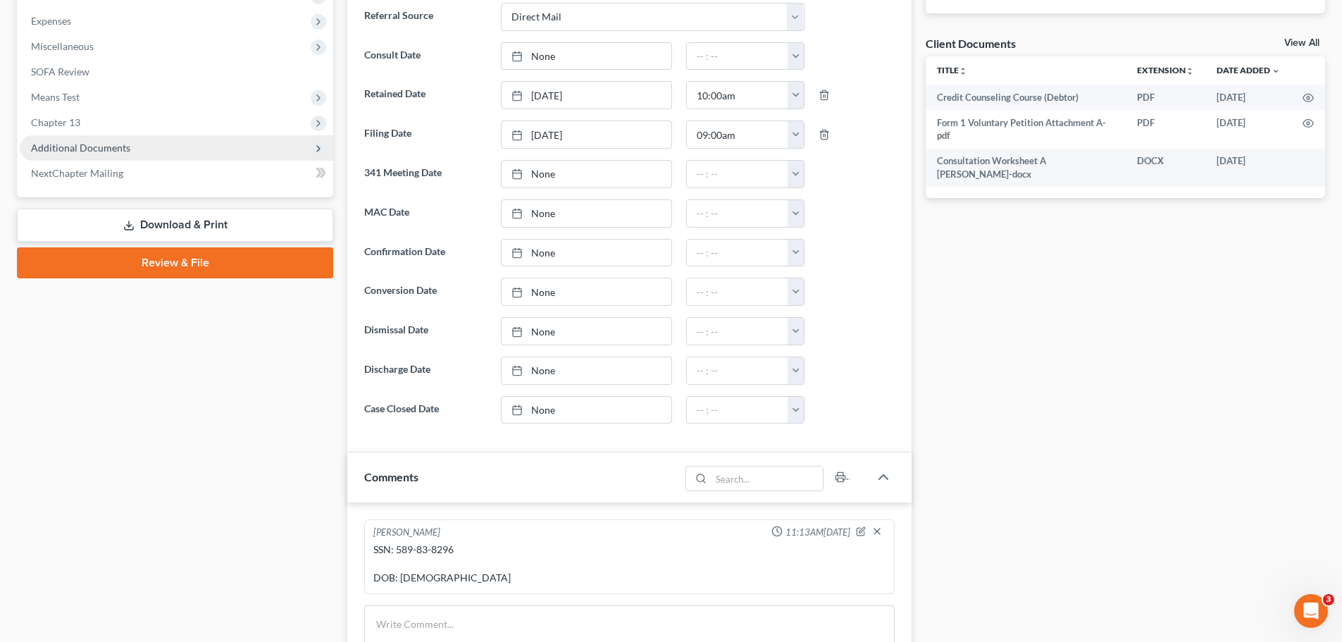
click at [111, 152] on span "Additional Documents" at bounding box center [80, 148] width 99 height 12
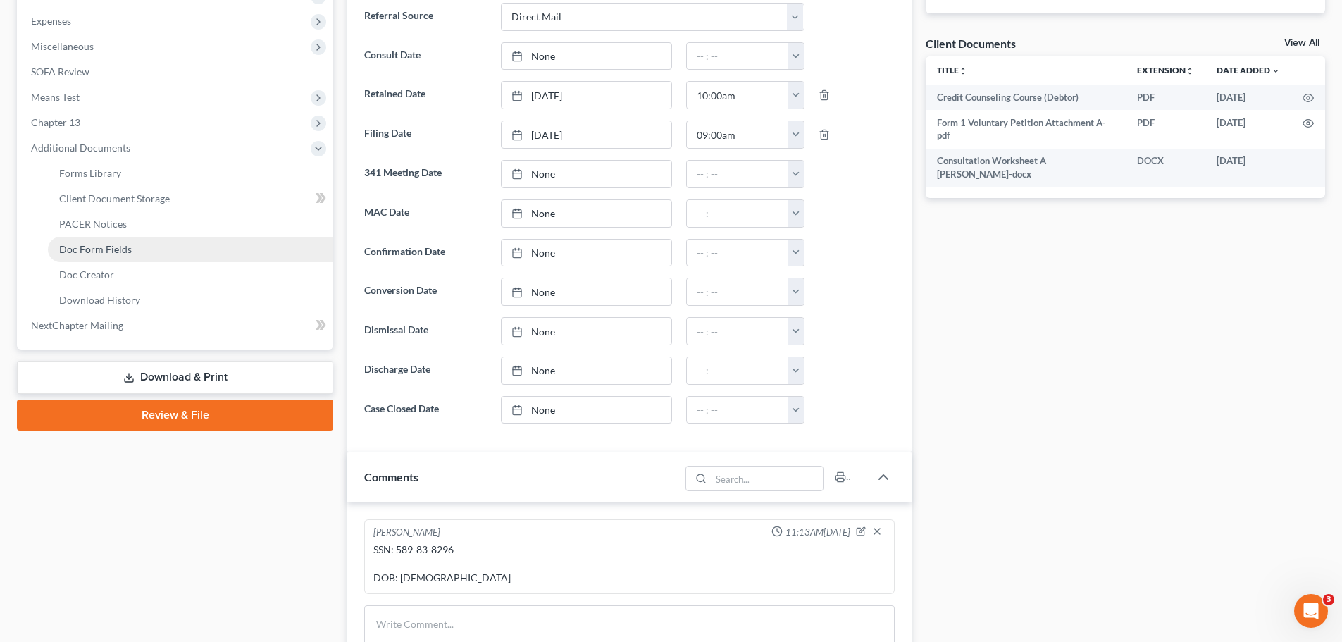
click at [101, 241] on link "Doc Form Fields" at bounding box center [190, 249] width 285 height 25
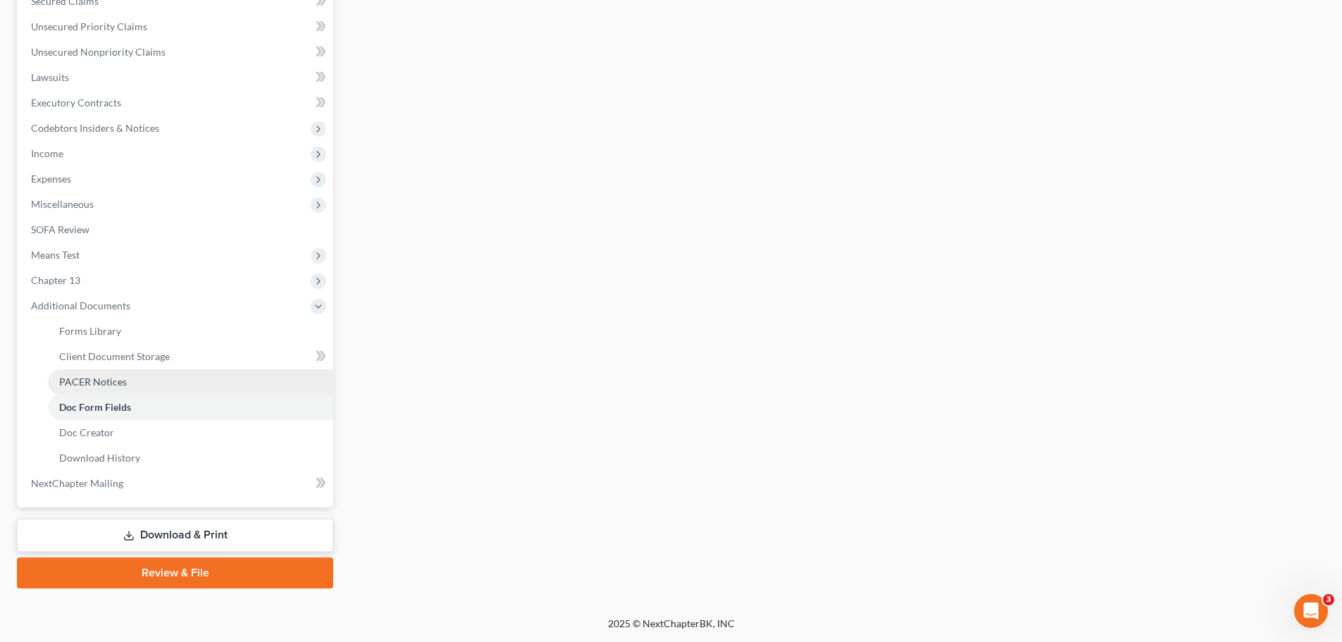
drag, startPoint x: 115, startPoint y: 381, endPoint x: 113, endPoint y: 368, distance: 13.5
click at [115, 380] on span "PACER Notices" at bounding box center [93, 381] width 68 height 12
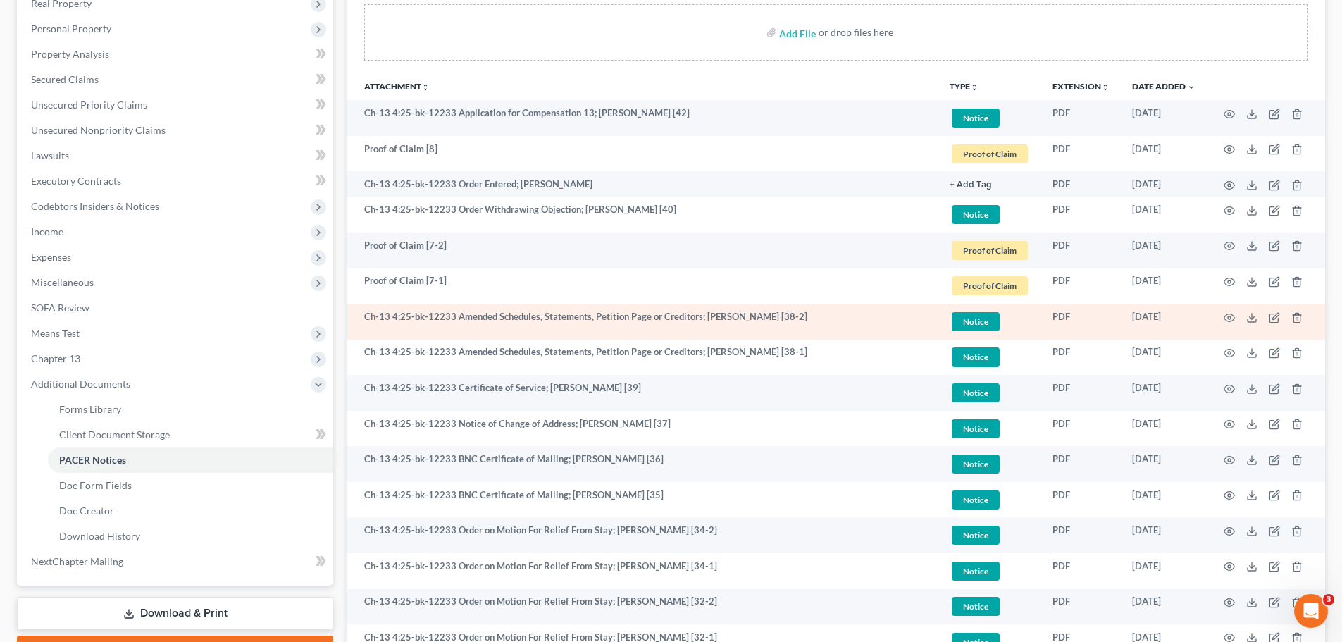
scroll to position [282, 0]
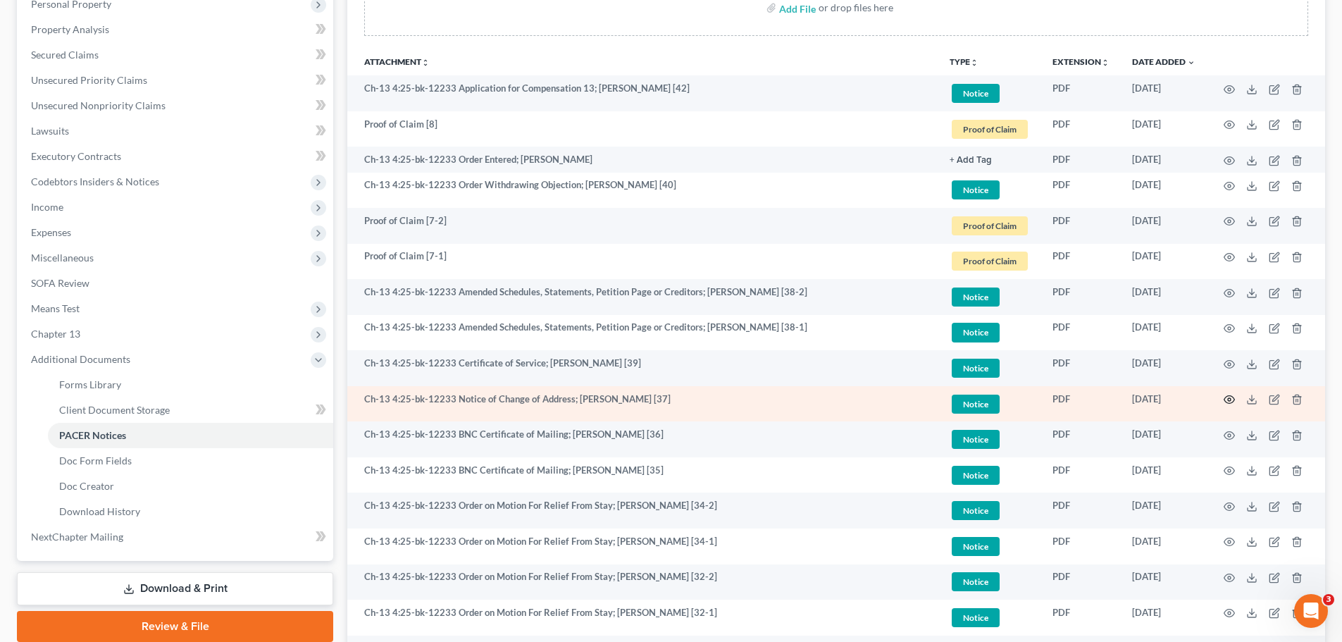
click at [1225, 396] on icon "button" at bounding box center [1228, 399] width 11 height 11
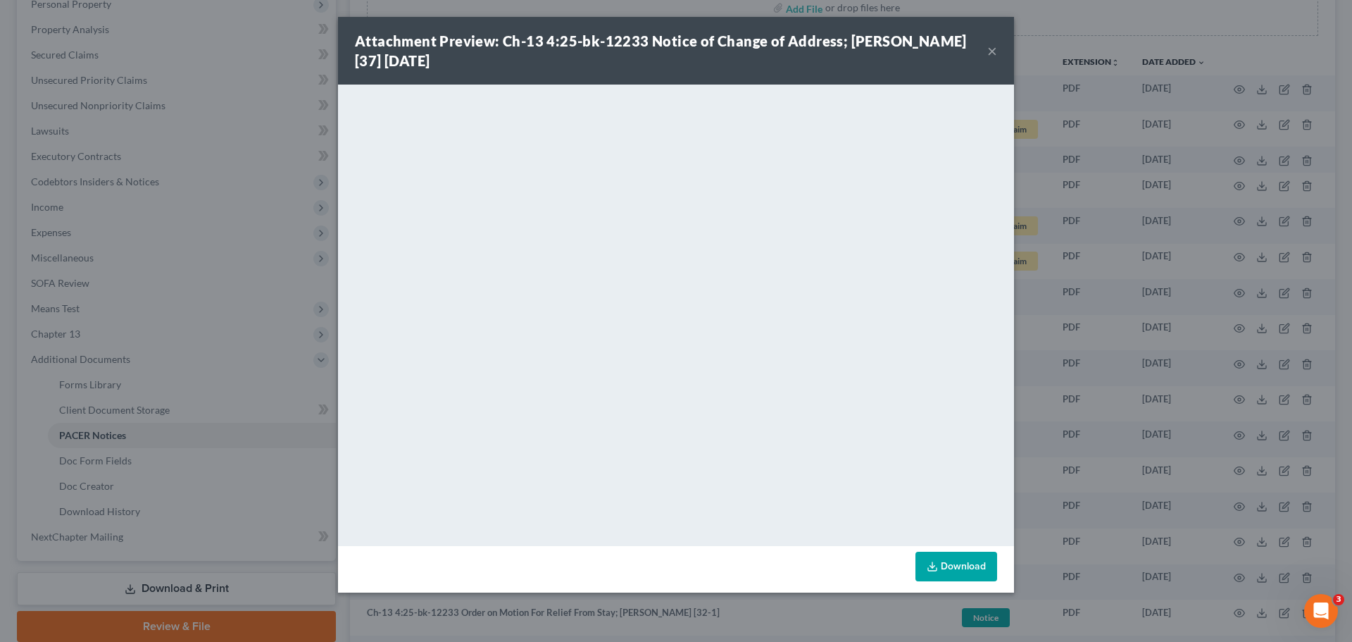
click at [991, 56] on button "×" at bounding box center [993, 50] width 10 height 17
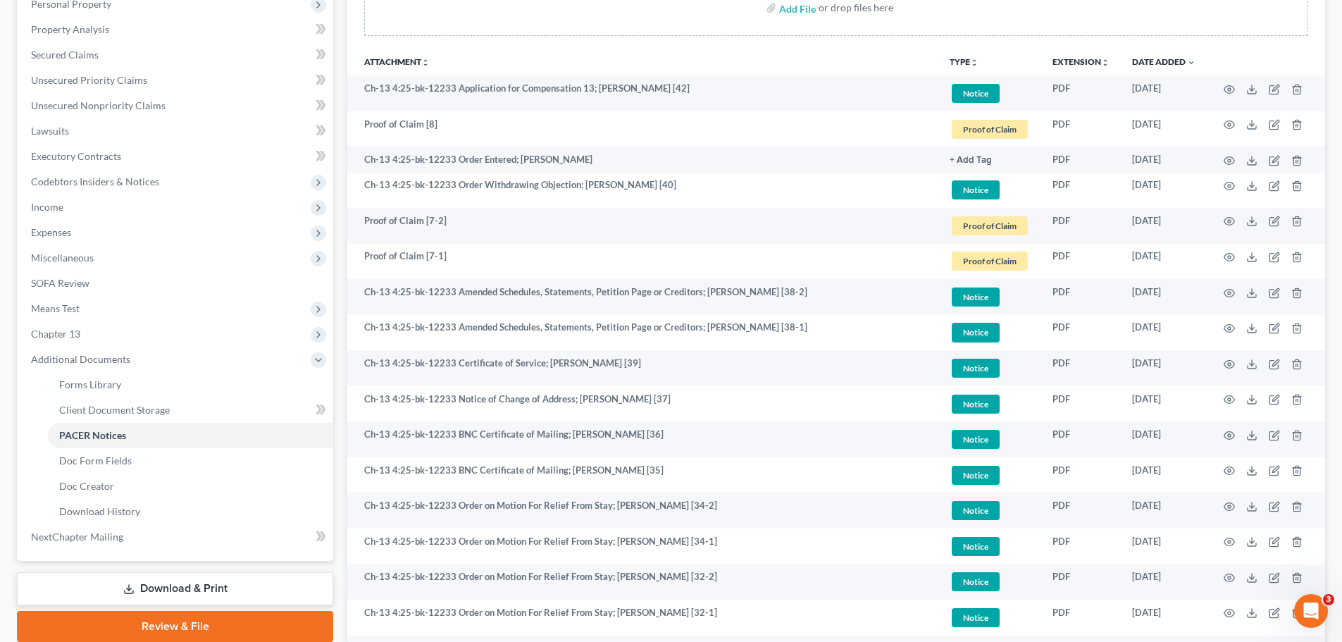
scroll to position [0, 0]
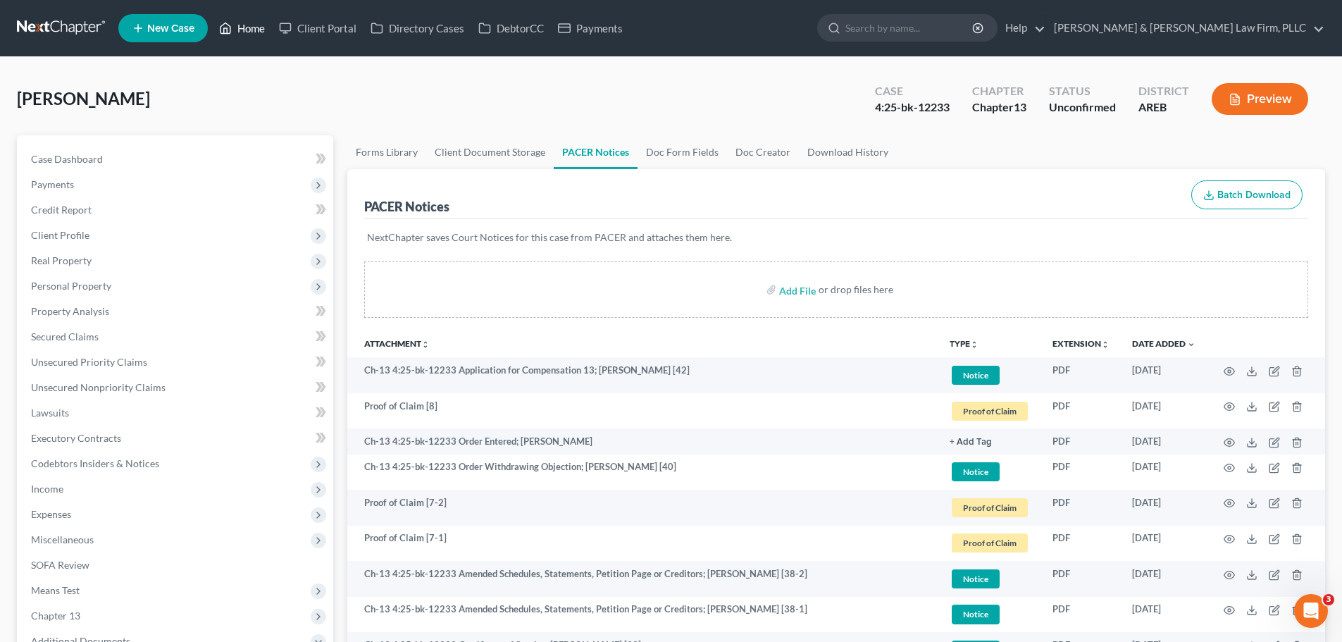
click at [262, 20] on link "Home" at bounding box center [242, 27] width 60 height 25
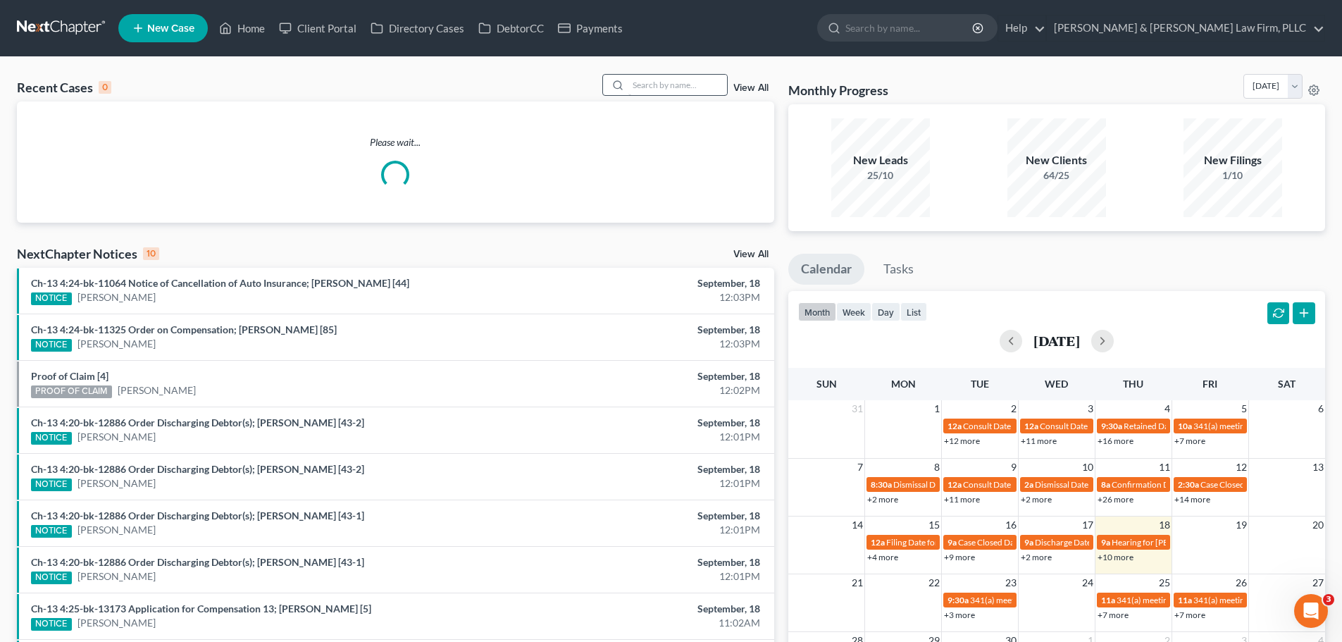
click at [663, 75] on div "Recent Cases 0 View All Please wait... NextChapter Notices 10 View All Ch-13 4:…" at bounding box center [671, 422] width 1342 height 731
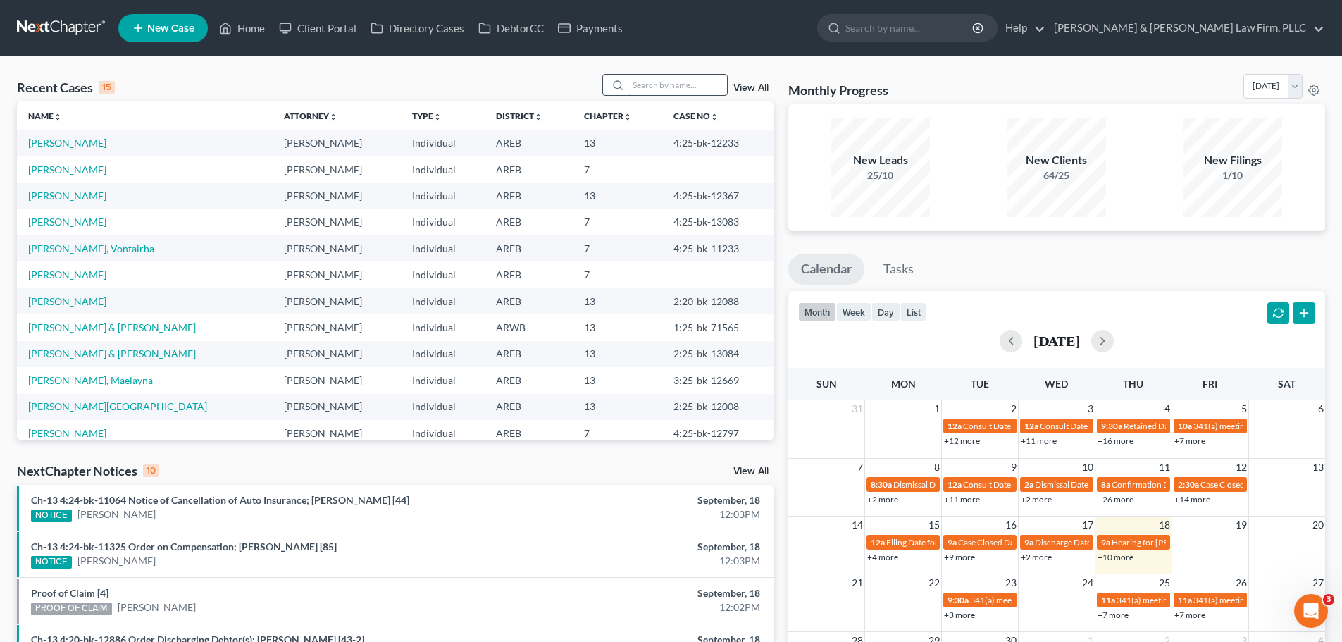
click at [660, 86] on input "search" at bounding box center [677, 85] width 99 height 20
click at [645, 85] on input "search" at bounding box center [677, 85] width 99 height 20
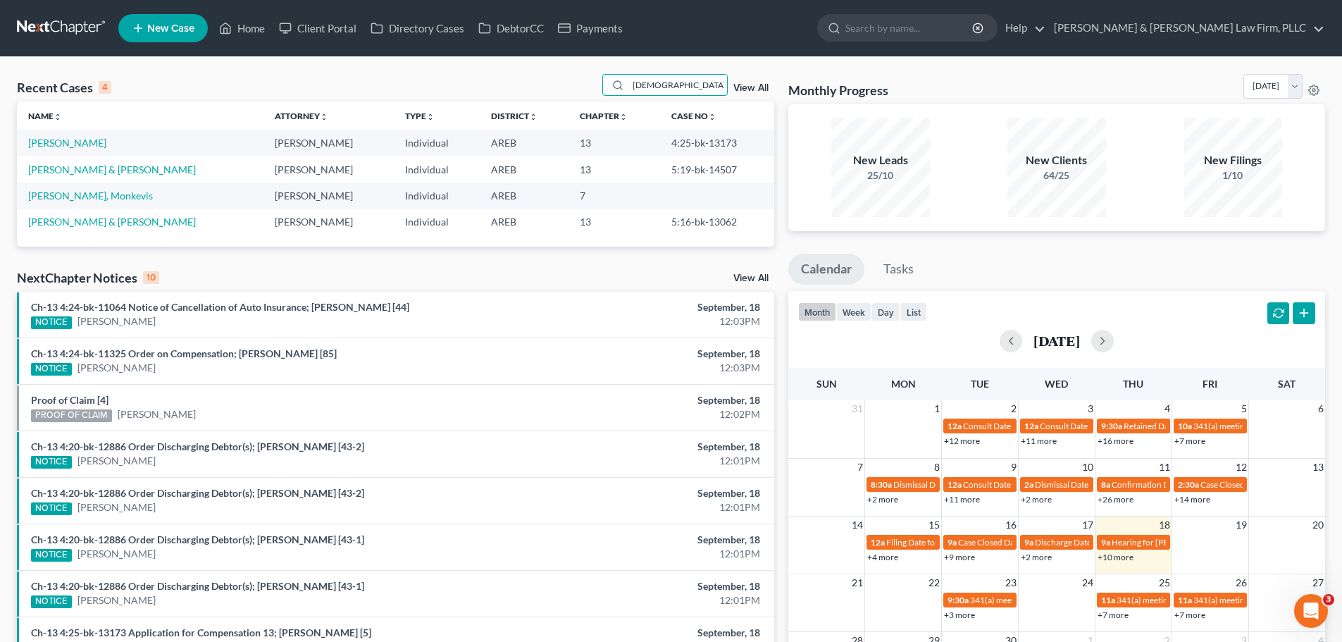
drag, startPoint x: 662, startPoint y: 81, endPoint x: 564, endPoint y: 84, distance: 97.9
click at [564, 84] on div "Recent Cases 4 [DEMOGRAPHIC_DATA] View All" at bounding box center [395, 87] width 757 height 27
type input "done"
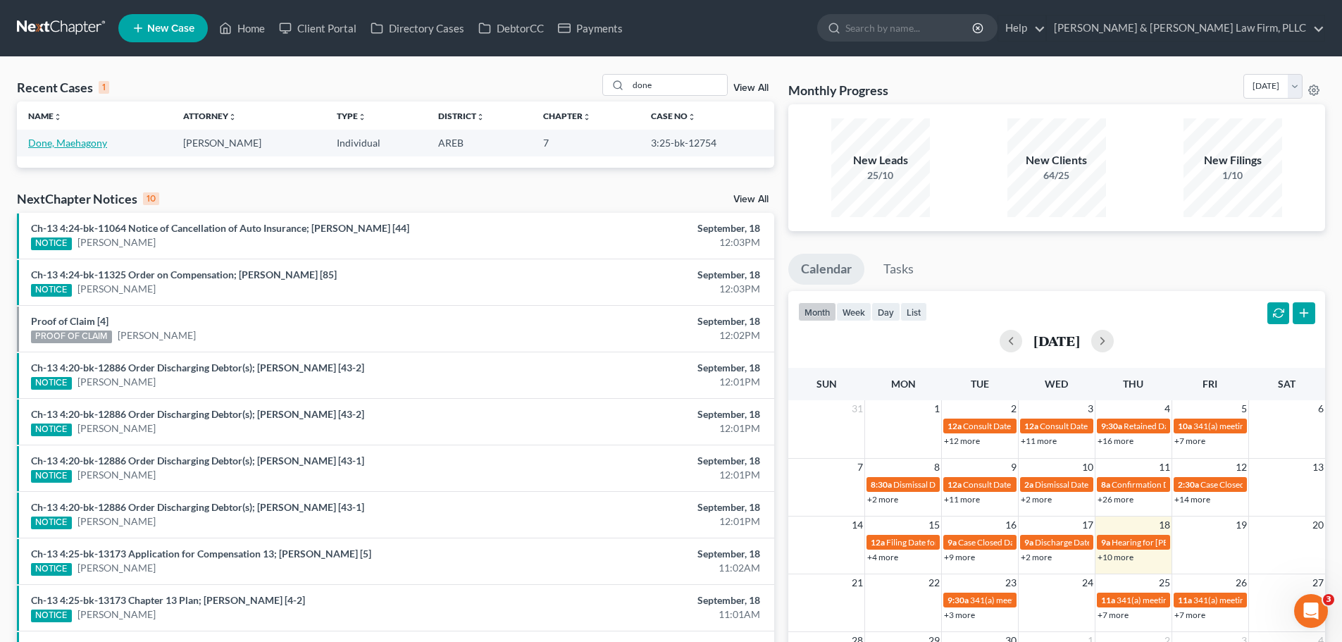
click at [33, 144] on link "Done, Maehagony" at bounding box center [67, 143] width 79 height 12
select select "6"
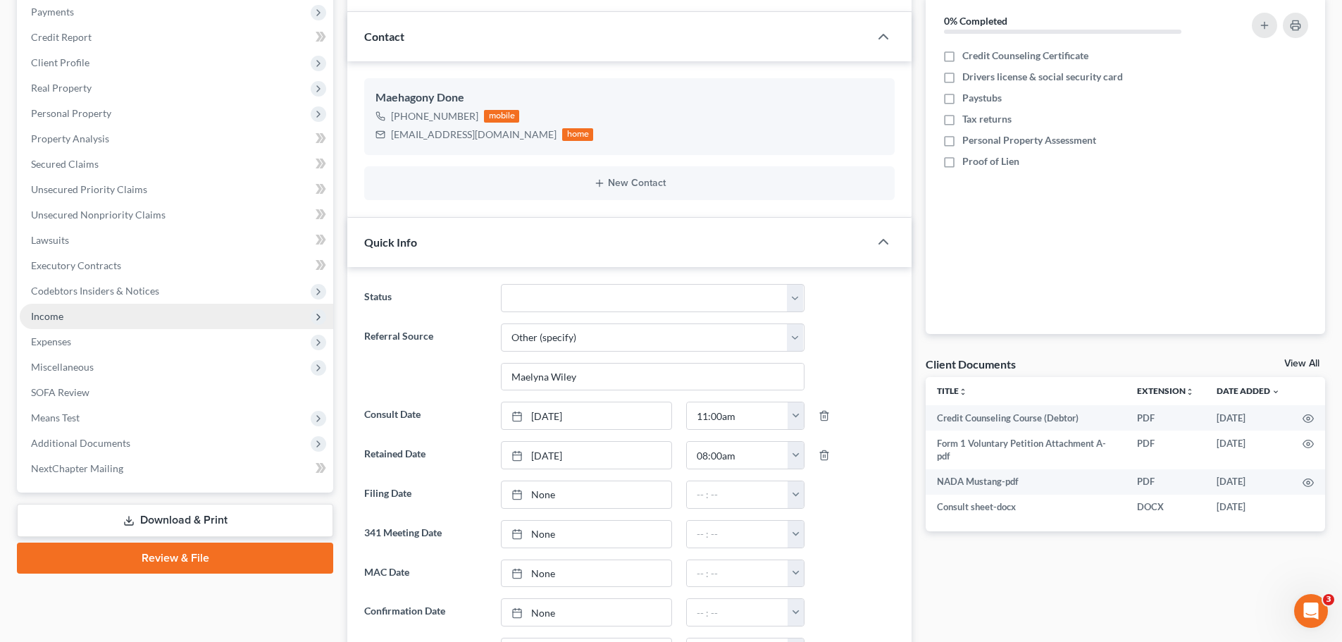
scroll to position [211, 0]
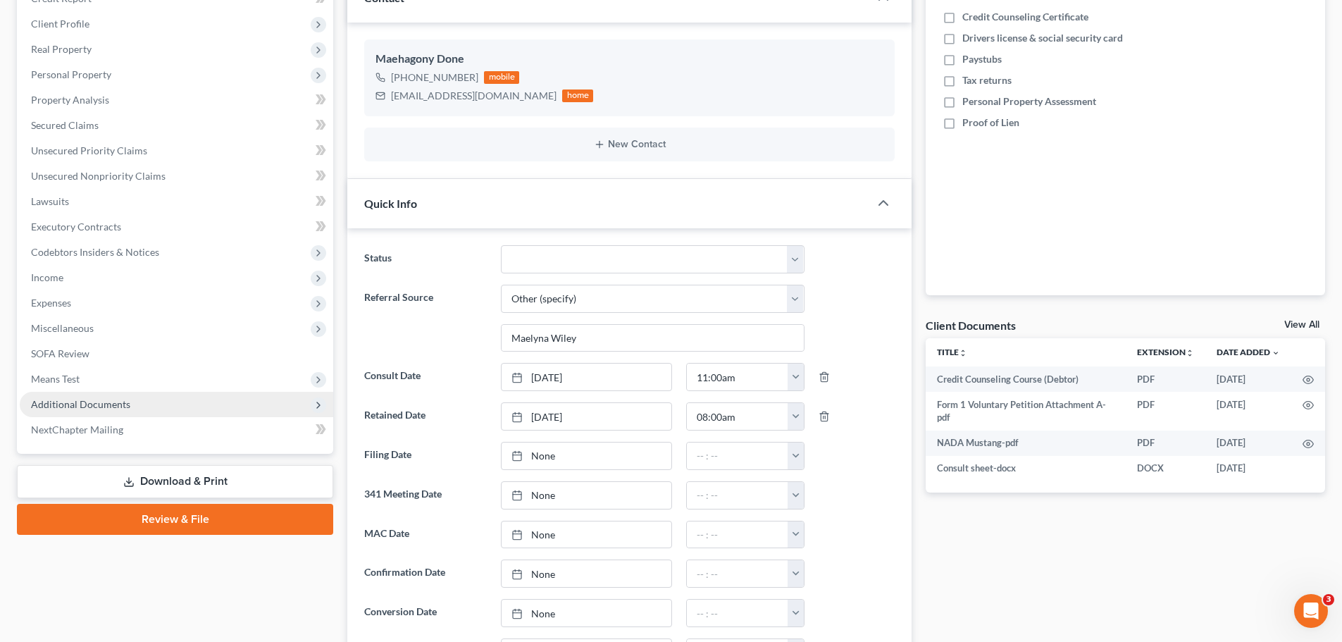
click at [114, 406] on span "Additional Documents" at bounding box center [80, 404] width 99 height 12
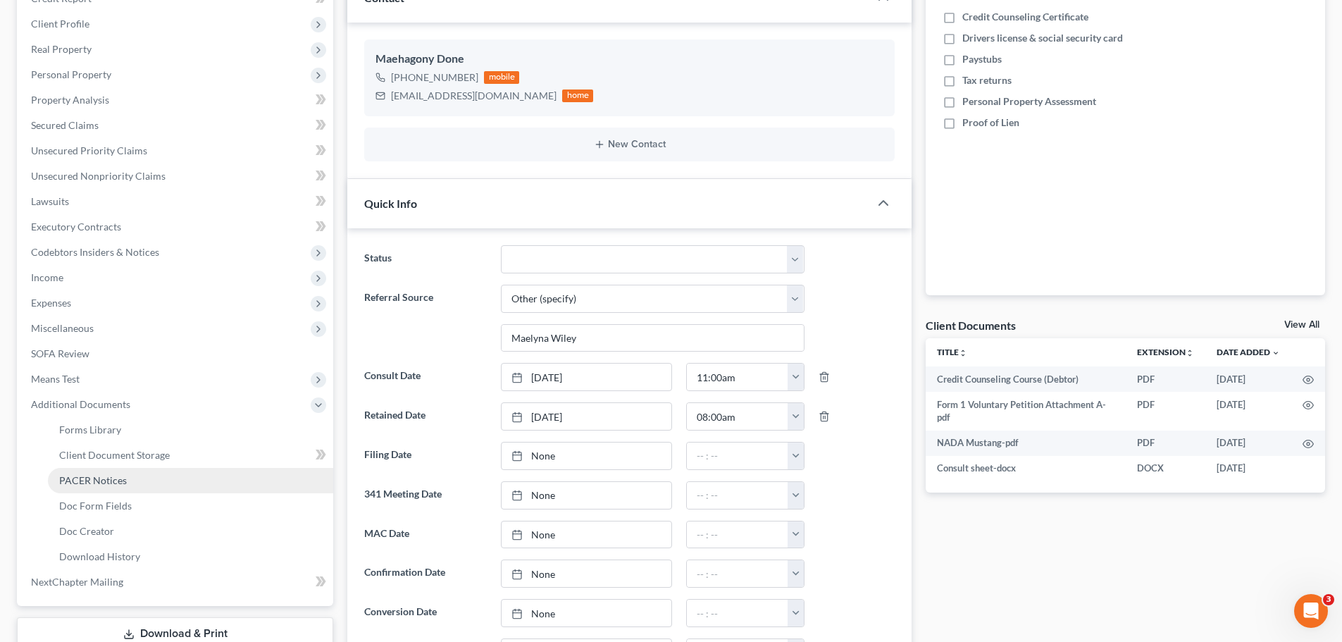
click at [101, 469] on link "PACER Notices" at bounding box center [190, 480] width 285 height 25
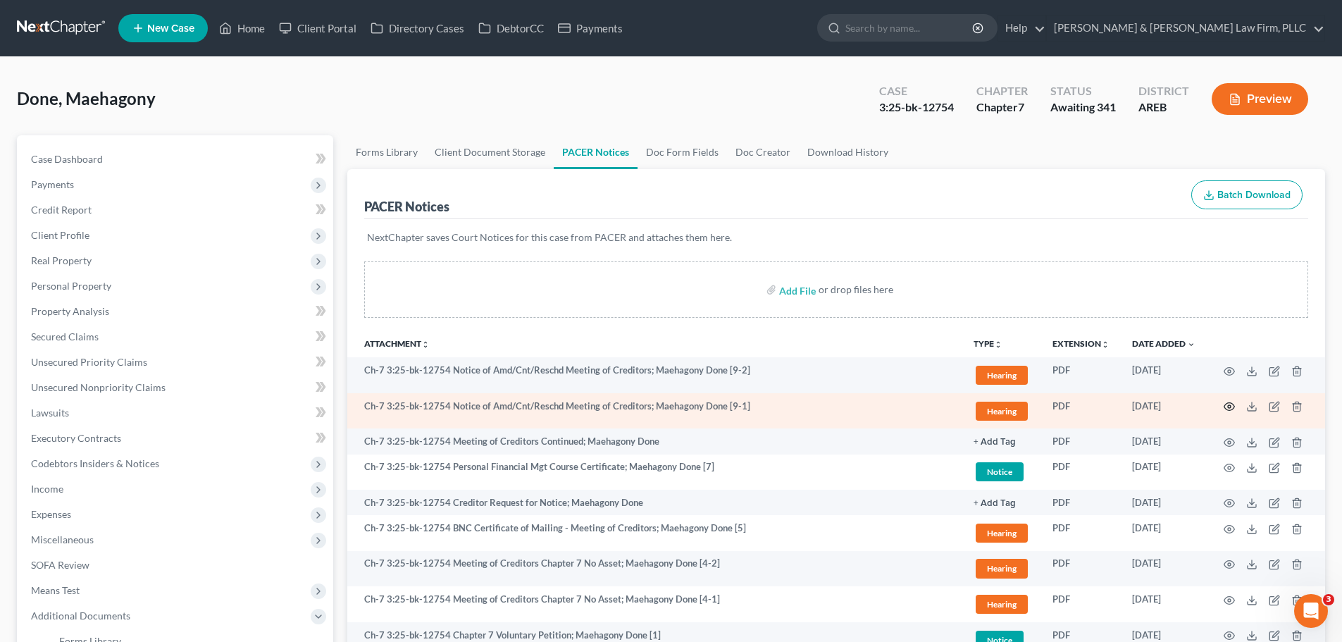
click at [1231, 409] on icon "button" at bounding box center [1228, 406] width 11 height 11
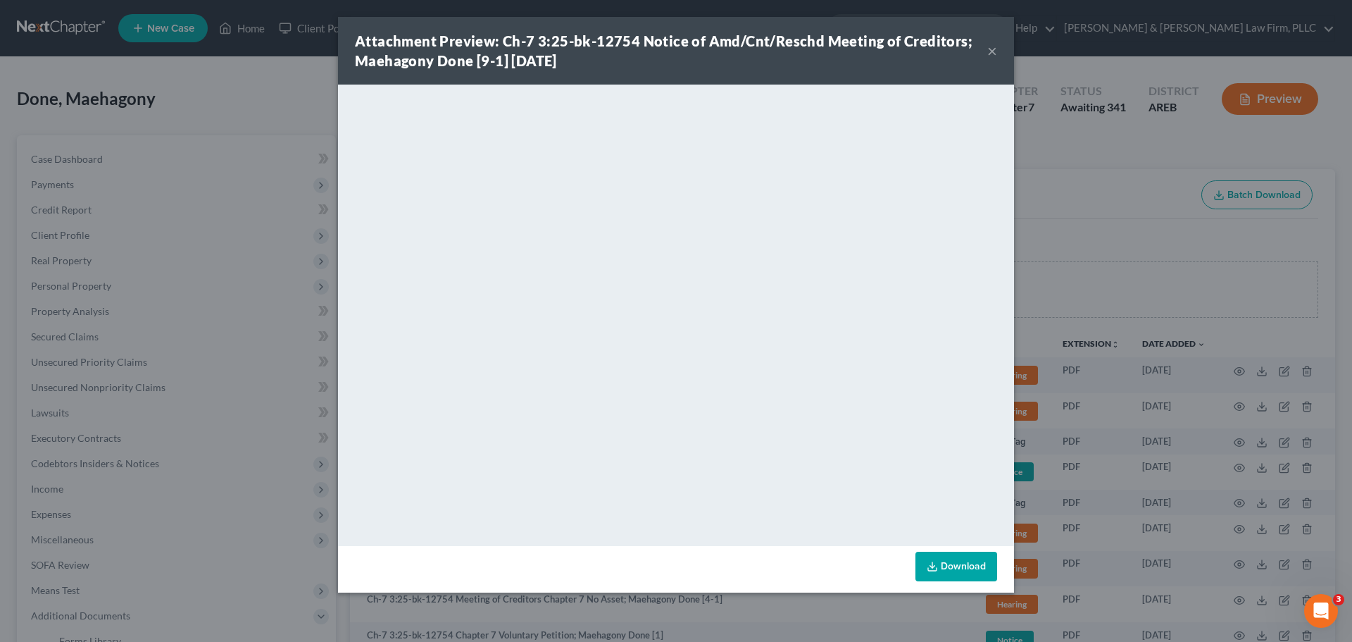
drag, startPoint x: 991, startPoint y: 46, endPoint x: 906, endPoint y: 7, distance: 93.6
click at [991, 46] on button "×" at bounding box center [993, 50] width 10 height 17
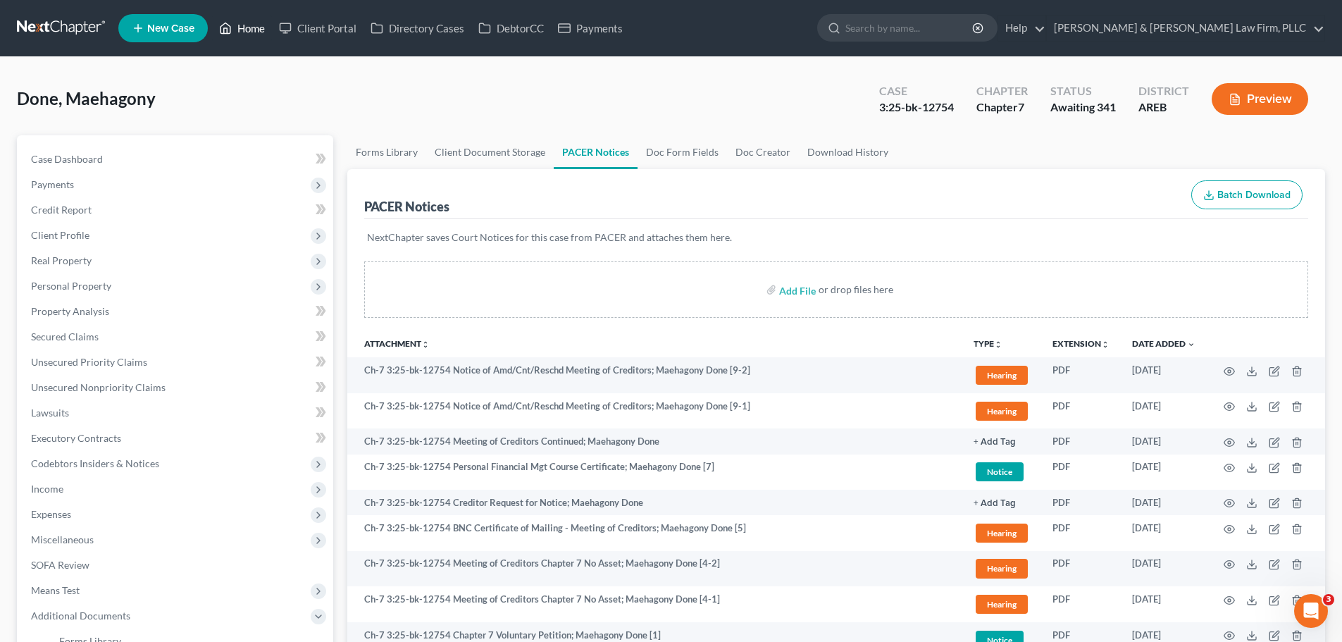
click at [242, 23] on link "Home" at bounding box center [242, 27] width 60 height 25
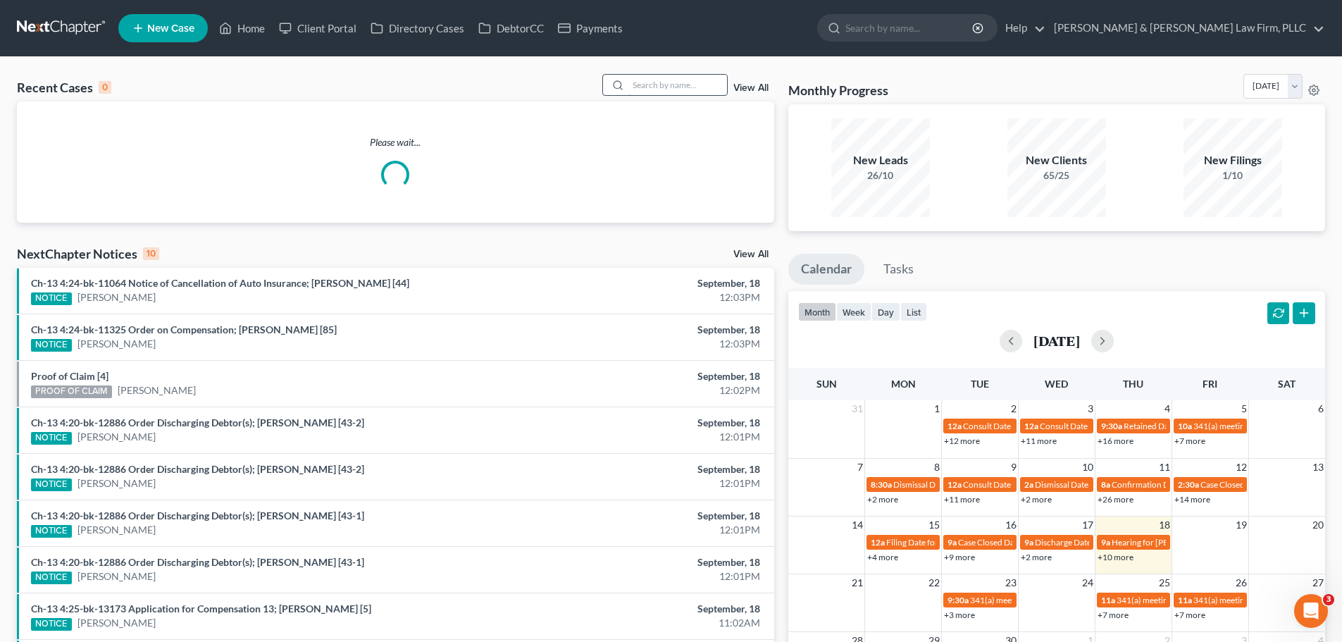
click at [646, 83] on input "search" at bounding box center [677, 85] width 99 height 20
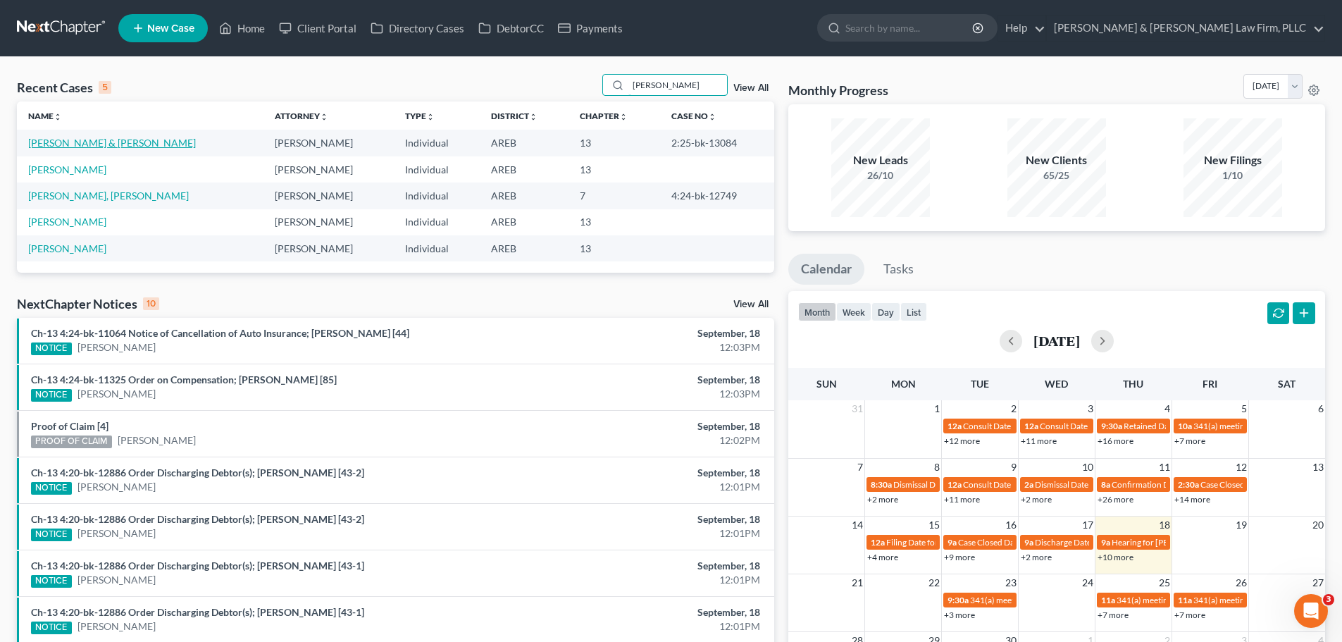
type input "[PERSON_NAME]"
click at [70, 142] on link "[PERSON_NAME] & [PERSON_NAME]" at bounding box center [112, 143] width 168 height 12
select select "0"
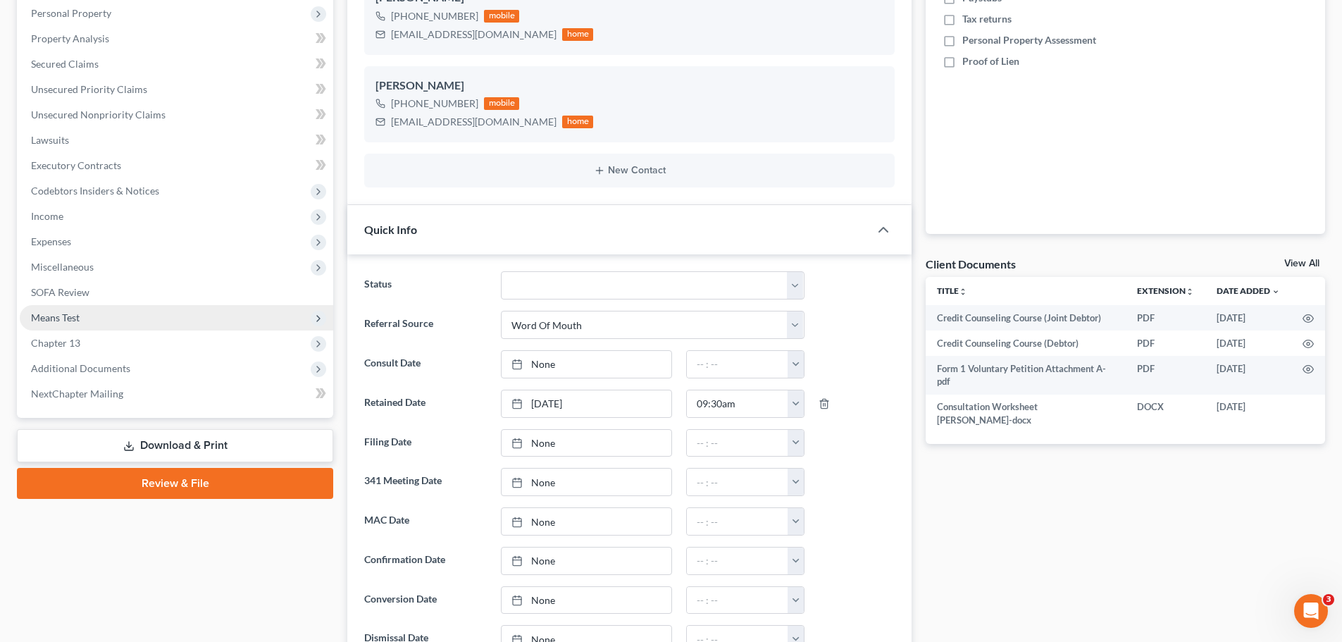
scroll to position [282, 0]
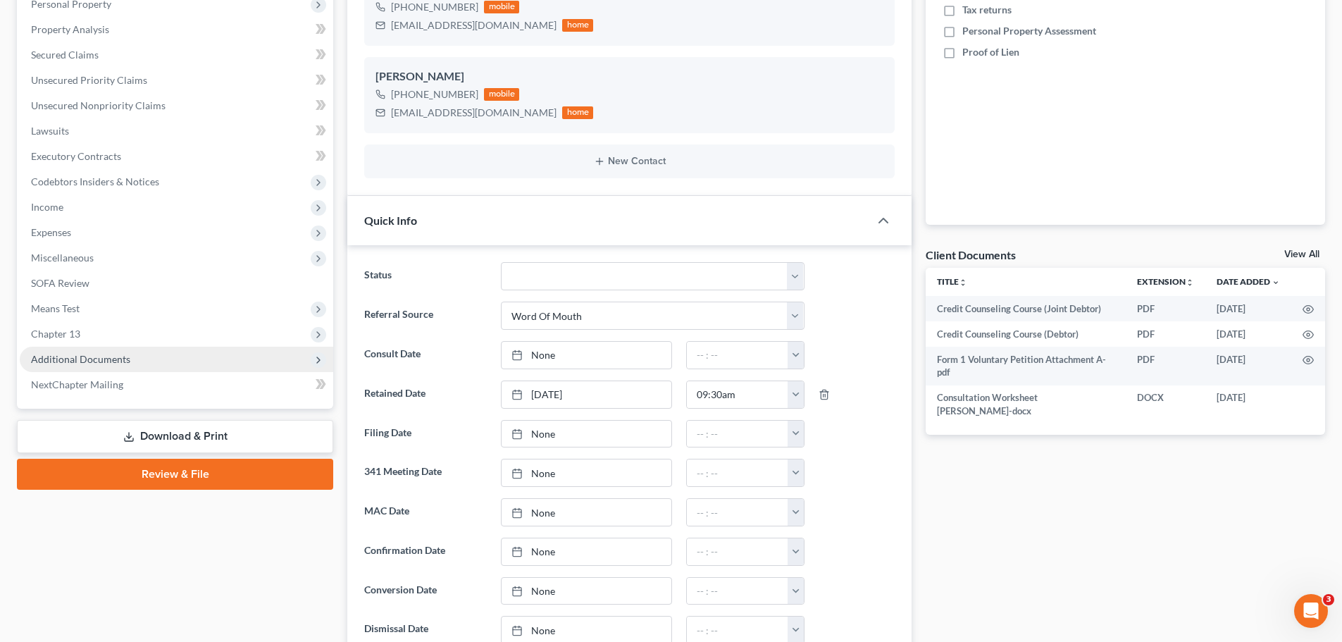
click at [147, 362] on span "Additional Documents" at bounding box center [176, 359] width 313 height 25
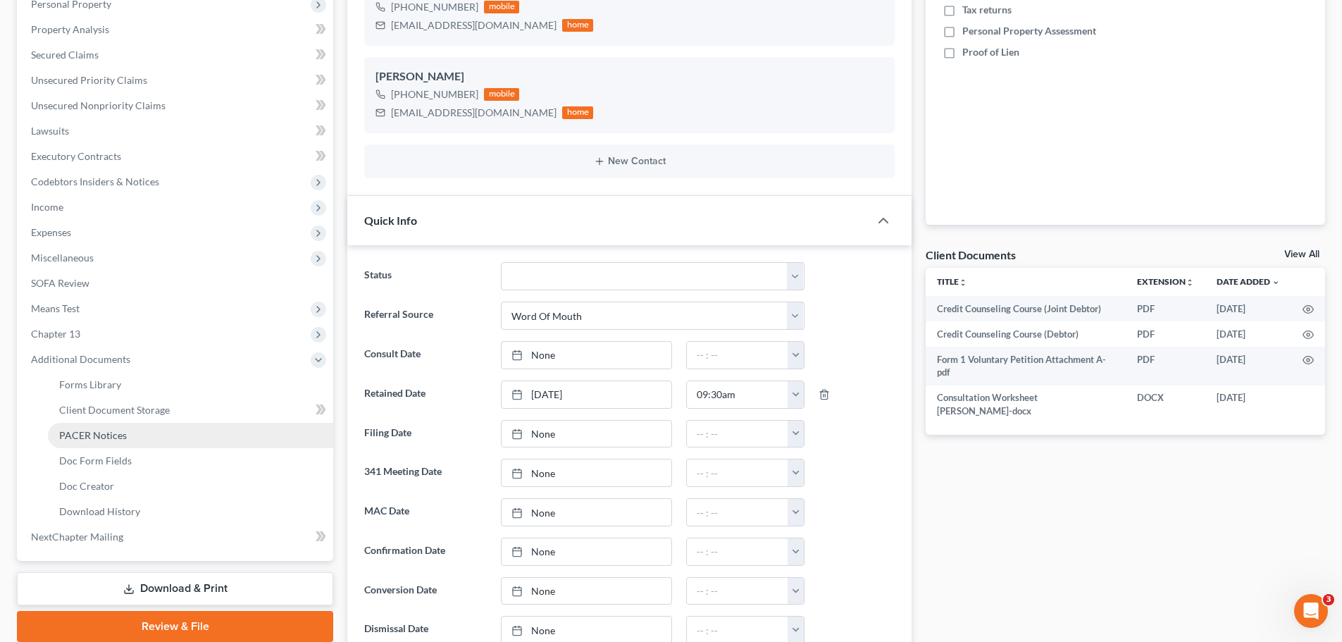
click at [137, 430] on link "PACER Notices" at bounding box center [190, 435] width 285 height 25
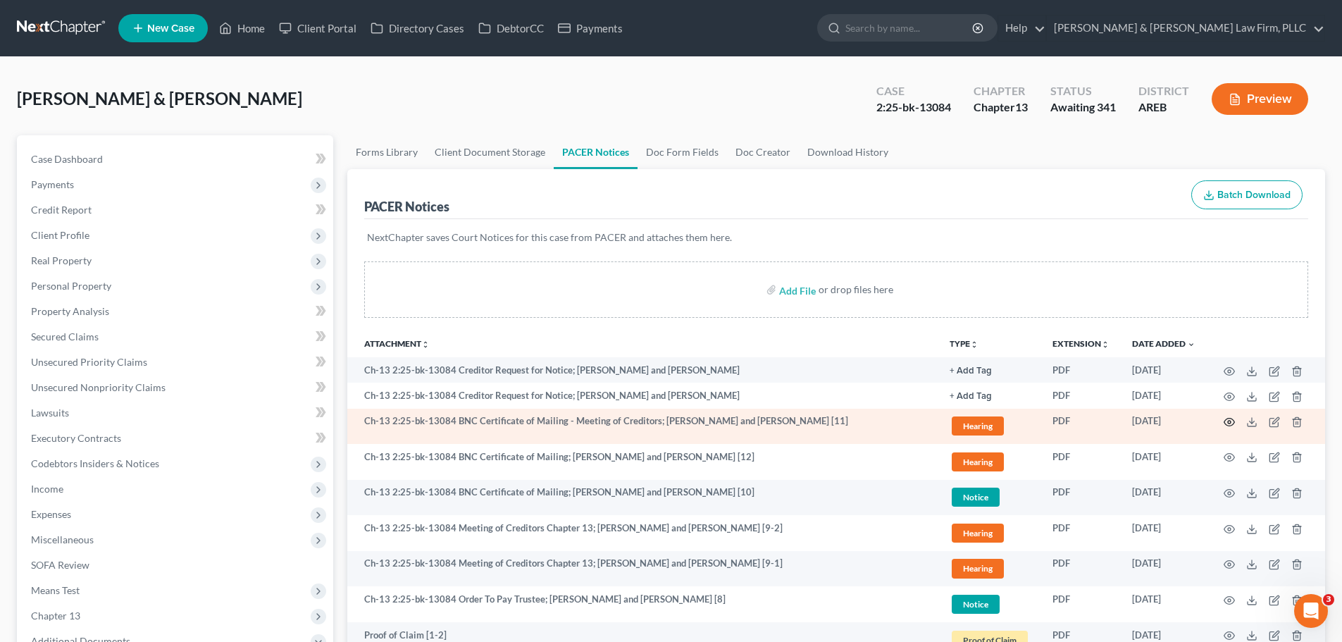
click at [1231, 421] on circle "button" at bounding box center [1229, 422] width 3 height 3
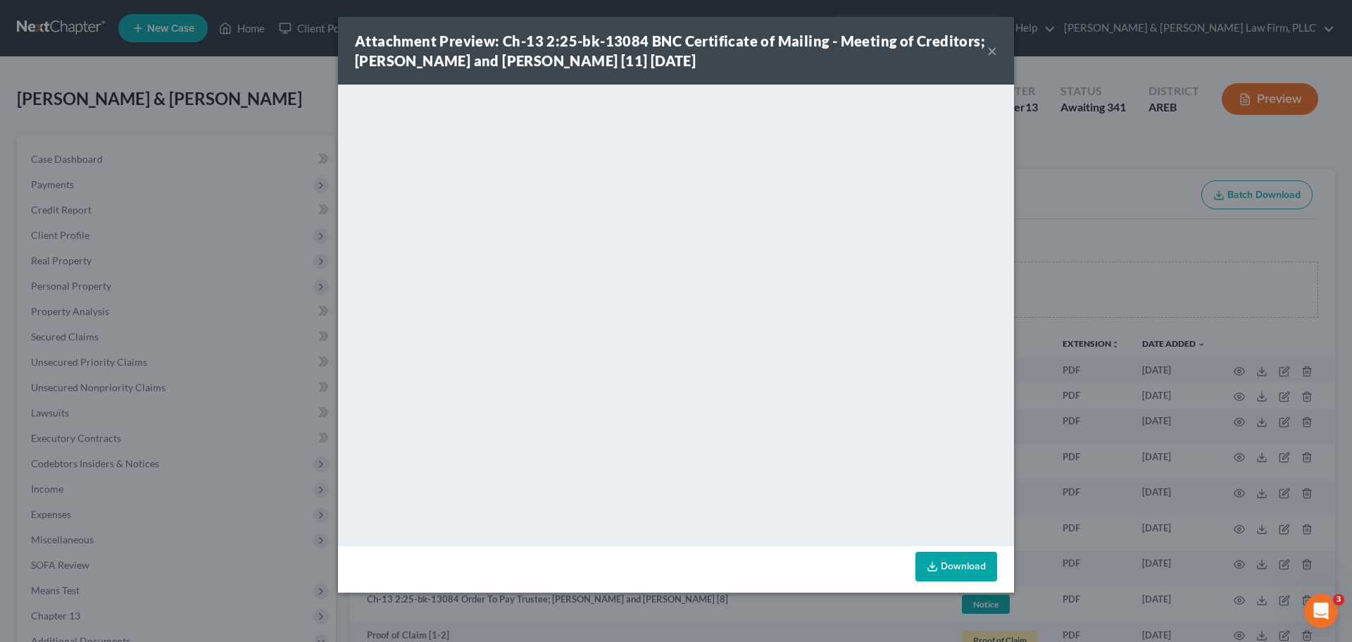
click at [1161, 147] on div "Attachment Preview: Ch-13 2:25-bk-13084 BNC Certificate of Mailing - Meeting of…" at bounding box center [676, 321] width 1352 height 642
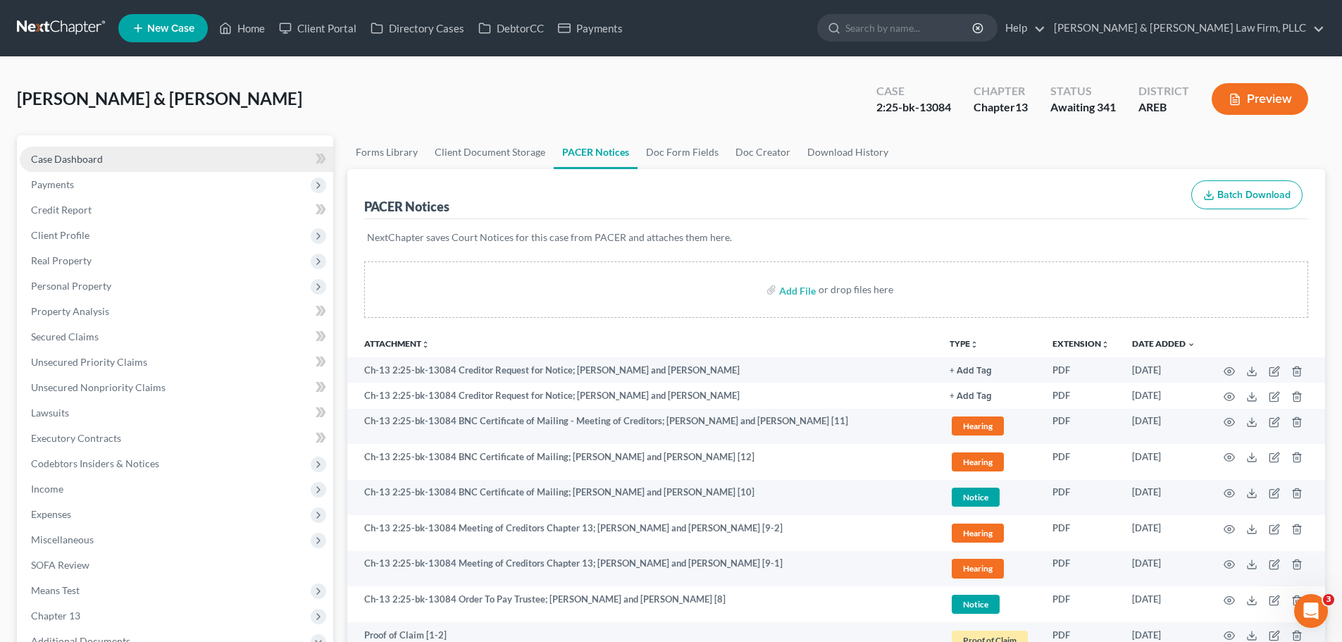
click at [186, 158] on link "Case Dashboard" at bounding box center [176, 159] width 313 height 25
select select "0"
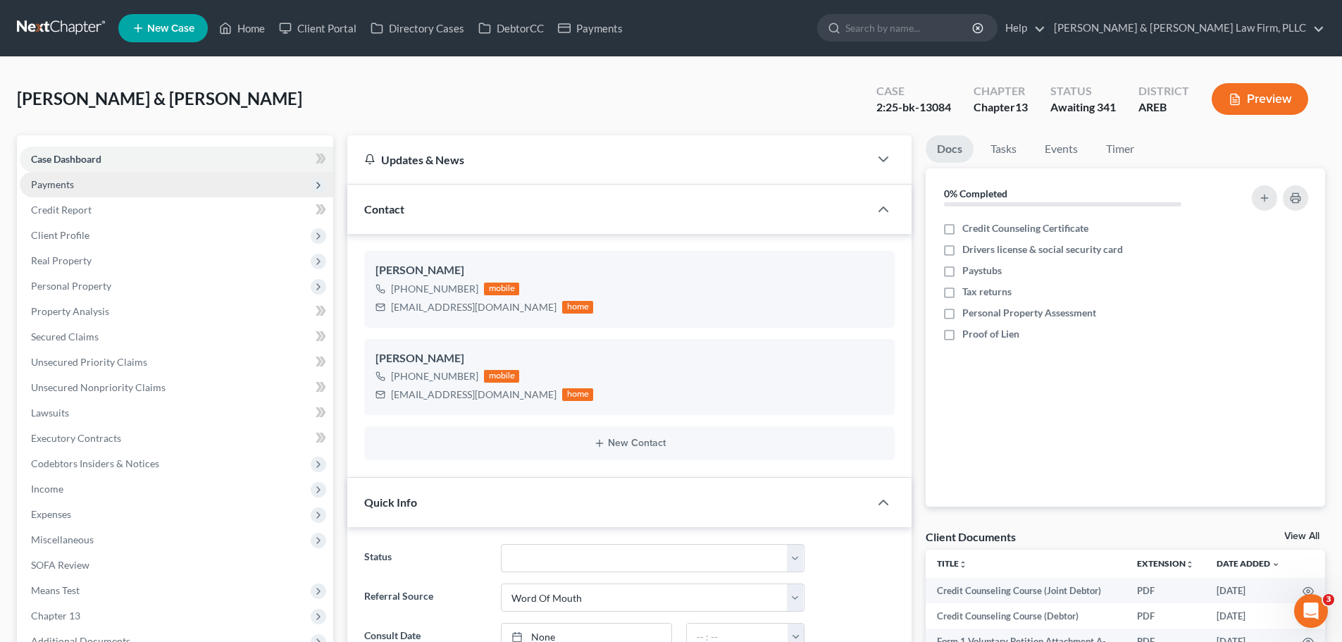
click at [161, 187] on span "Payments" at bounding box center [176, 184] width 313 height 25
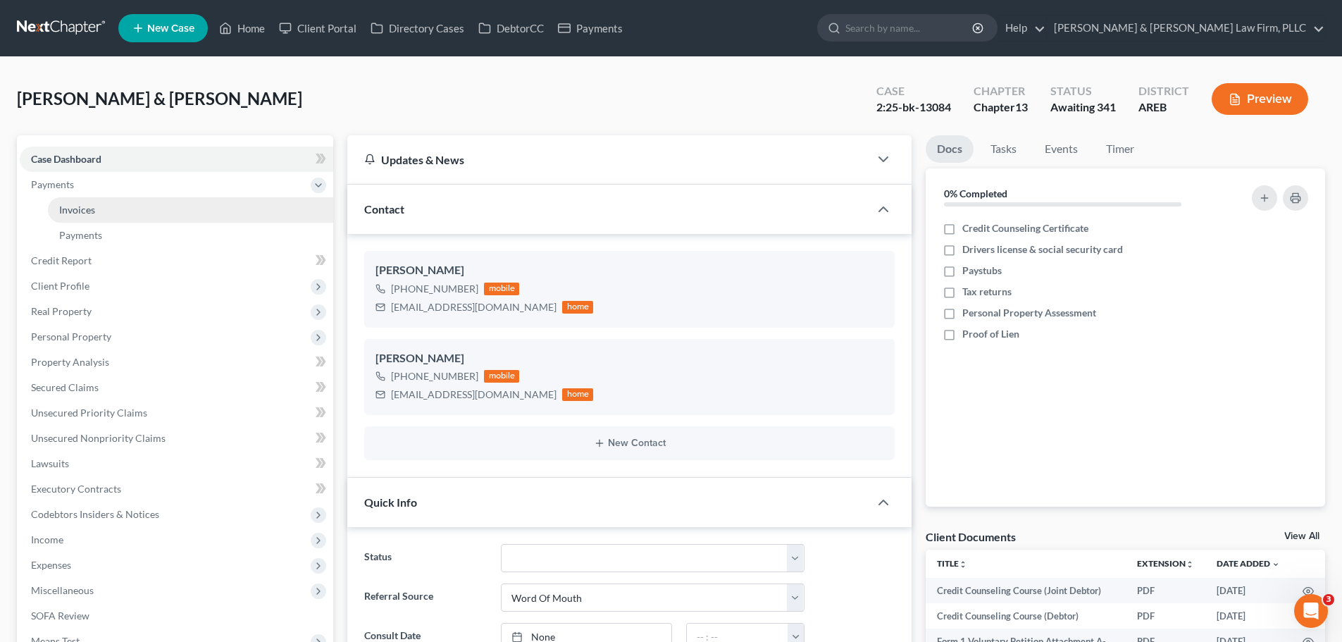
click at [164, 209] on link "Invoices" at bounding box center [190, 209] width 285 height 25
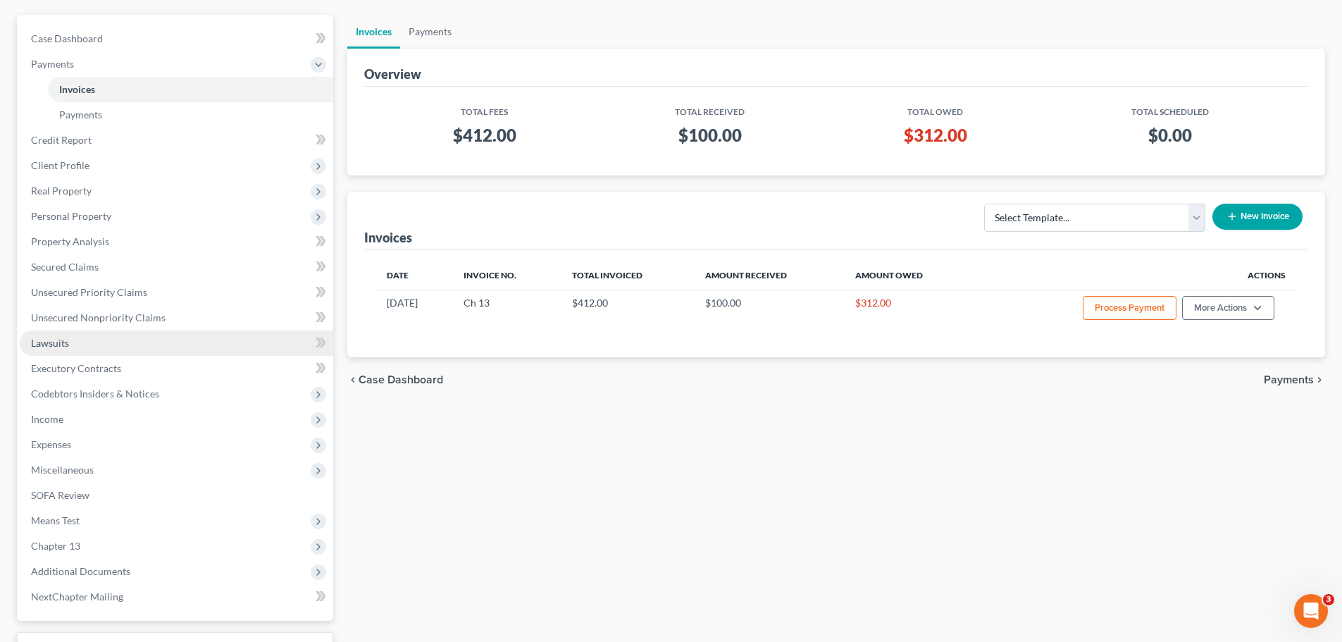
scroll to position [211, 0]
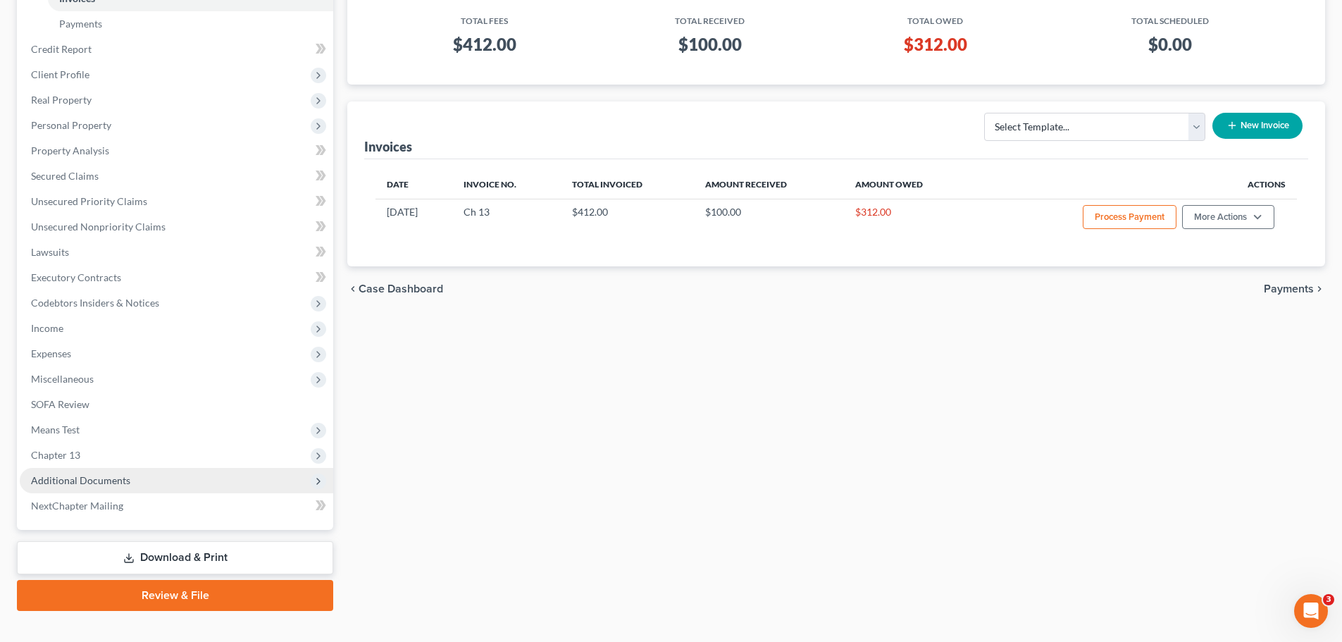
click at [127, 482] on span "Additional Documents" at bounding box center [80, 480] width 99 height 12
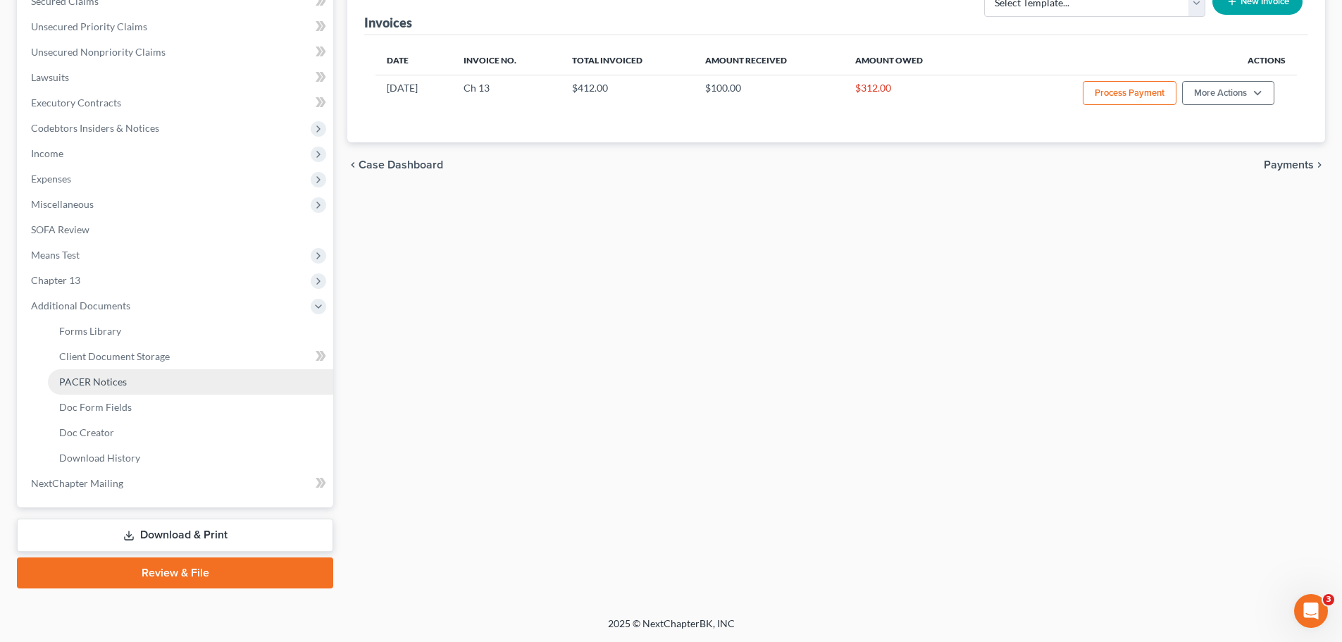
click at [161, 377] on link "PACER Notices" at bounding box center [190, 381] width 285 height 25
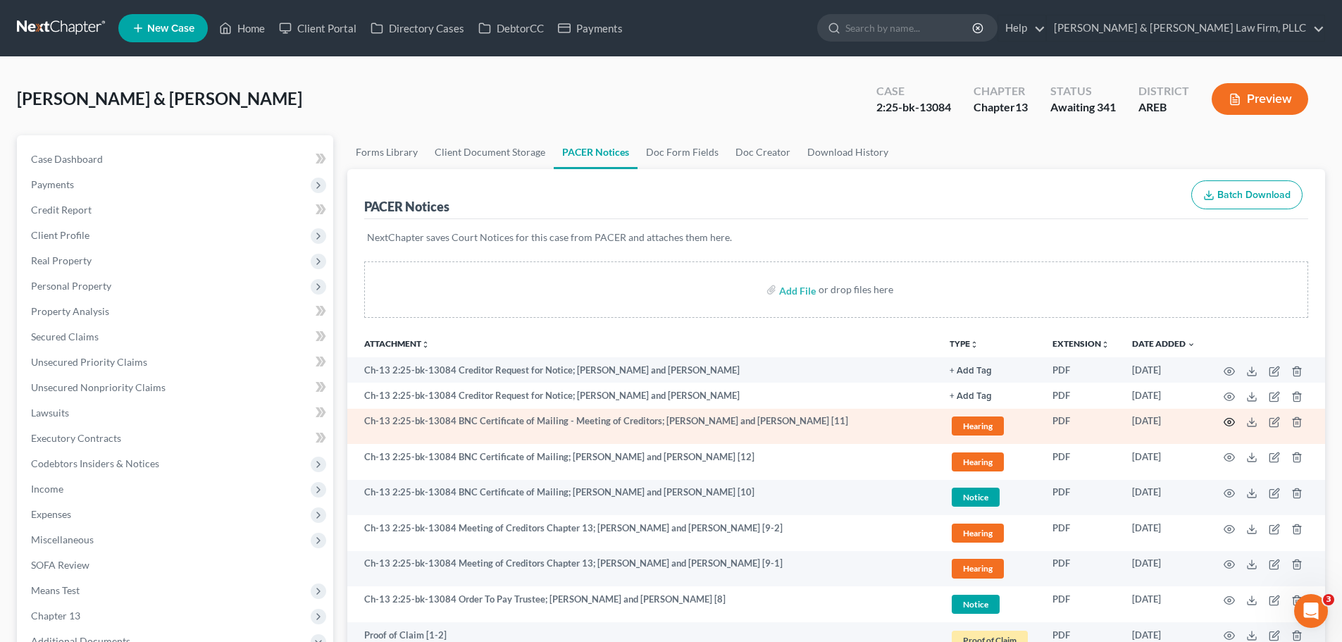
click at [1223, 419] on icon "button" at bounding box center [1228, 421] width 11 height 11
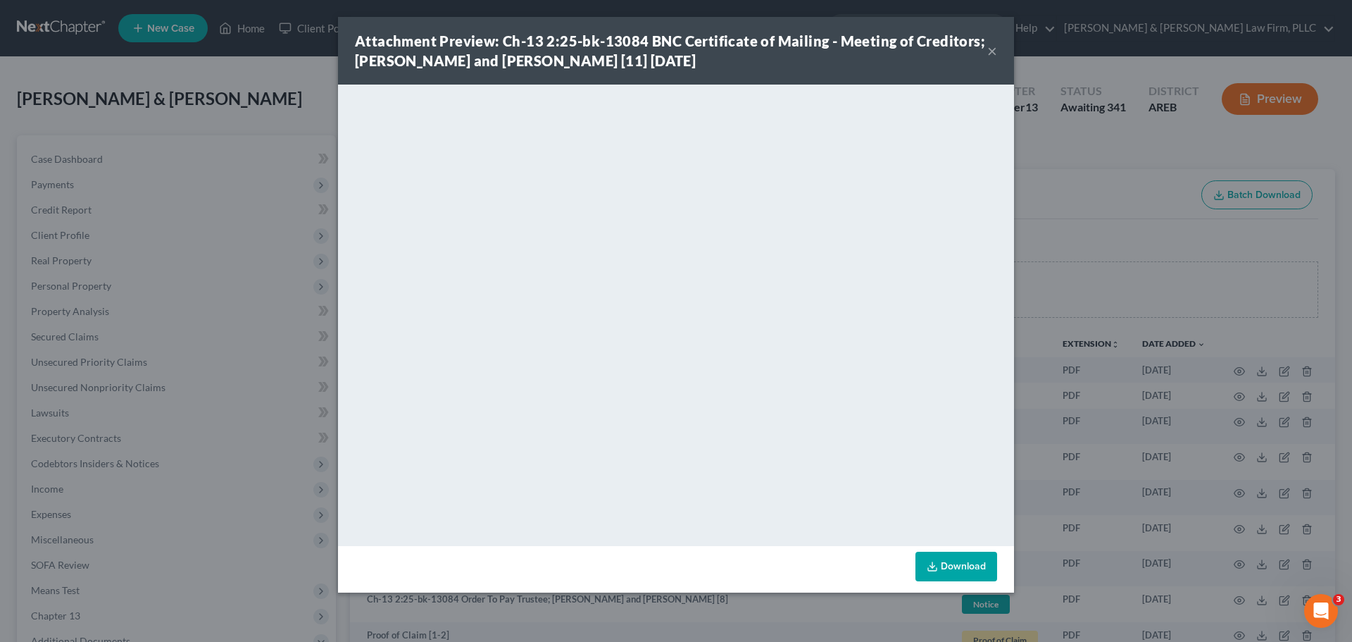
drag, startPoint x: 988, startPoint y: 50, endPoint x: 947, endPoint y: 80, distance: 51.4
click at [988, 50] on button "×" at bounding box center [993, 50] width 10 height 17
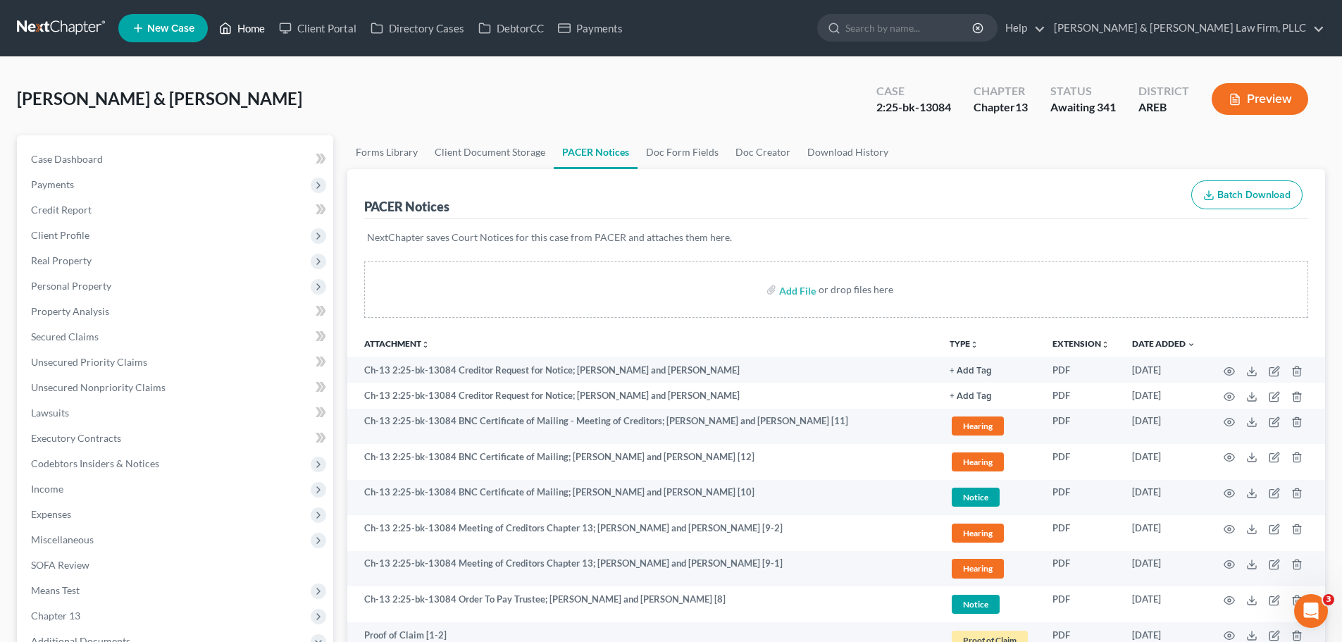
click at [242, 25] on link "Home" at bounding box center [242, 27] width 60 height 25
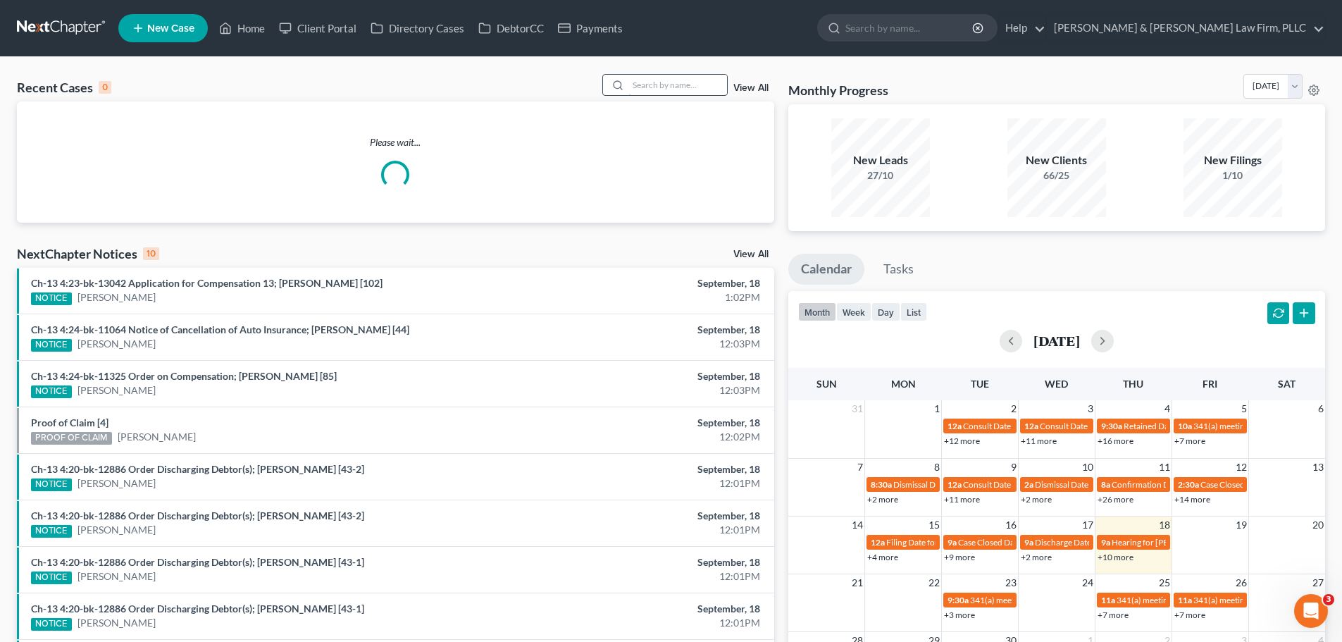
click at [656, 83] on input "search" at bounding box center [677, 85] width 99 height 20
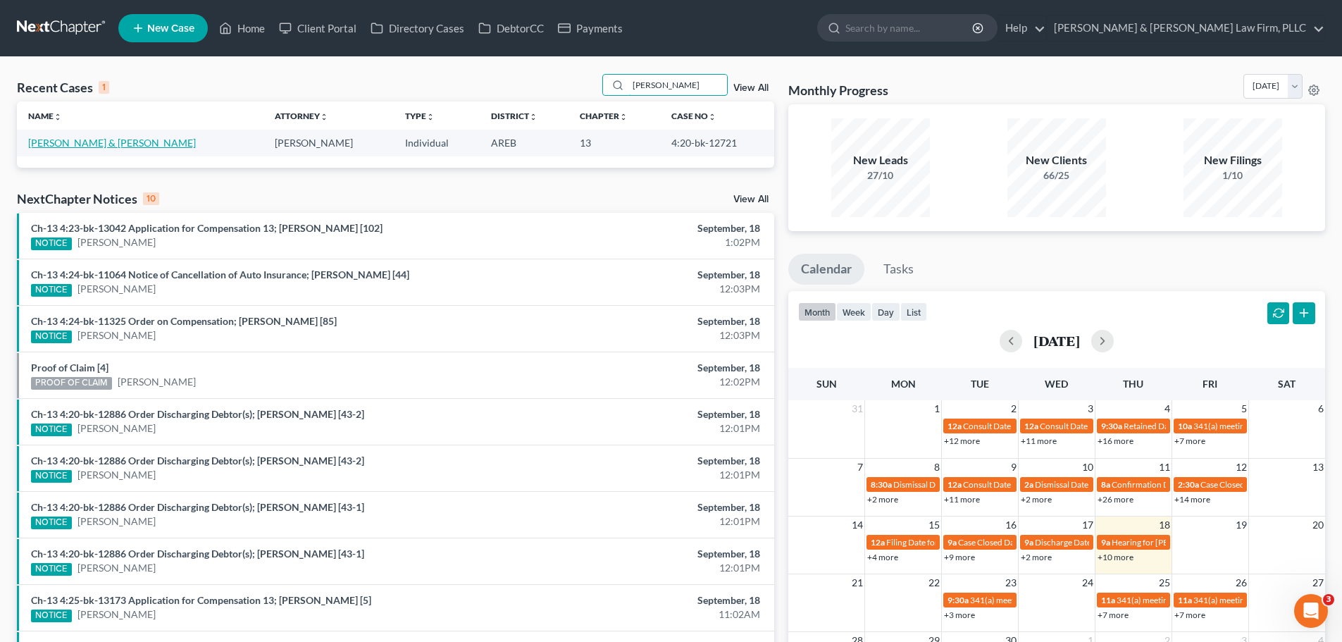
type input "[PERSON_NAME]"
click at [108, 144] on link "[PERSON_NAME] & [PERSON_NAME]" at bounding box center [112, 143] width 168 height 12
select select "6"
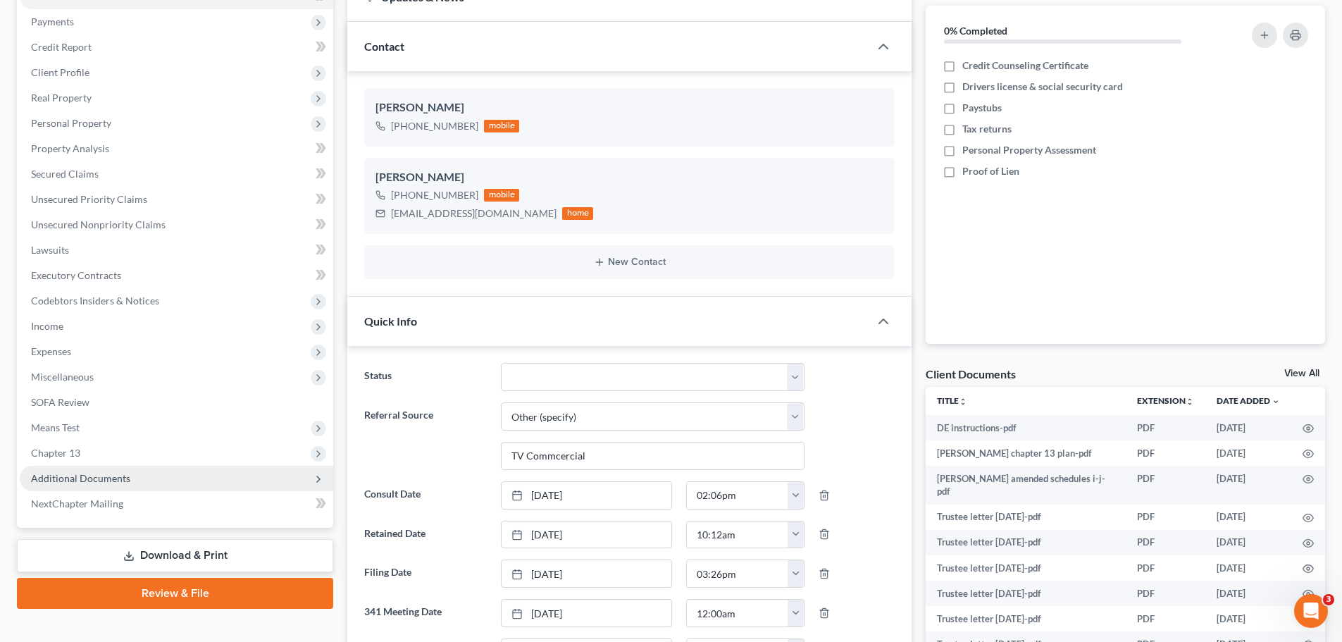
scroll to position [211, 0]
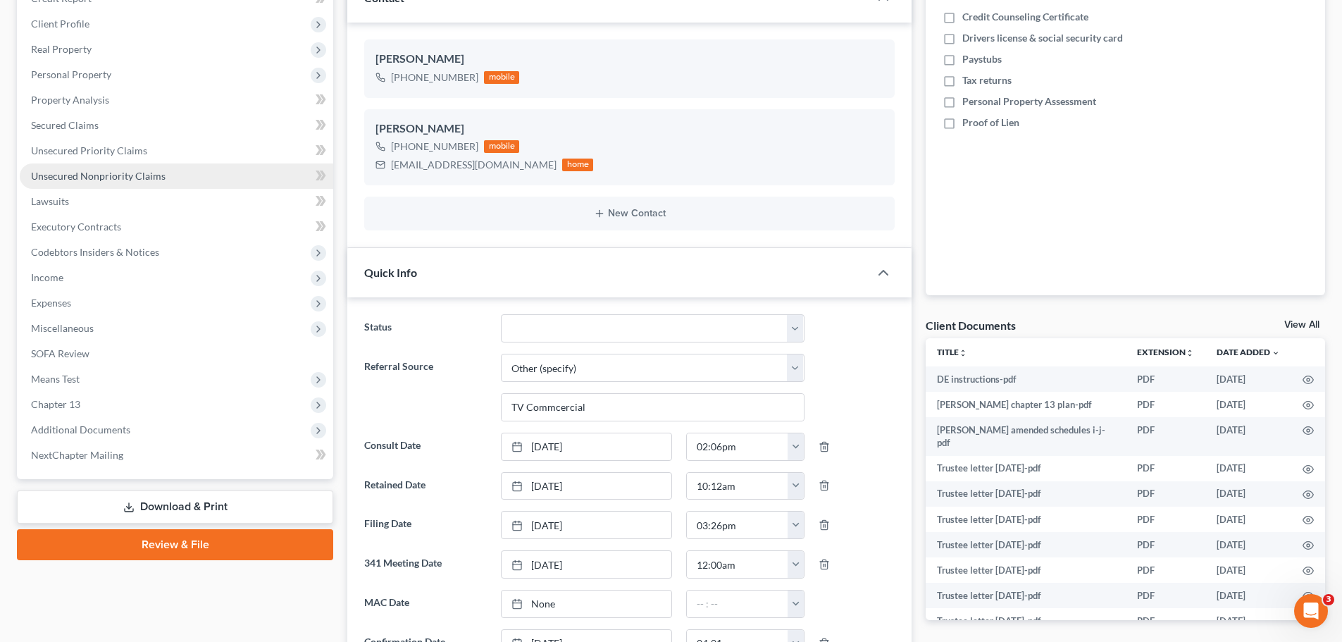
click at [108, 179] on span "Unsecured Nonpriority Claims" at bounding box center [98, 176] width 135 height 12
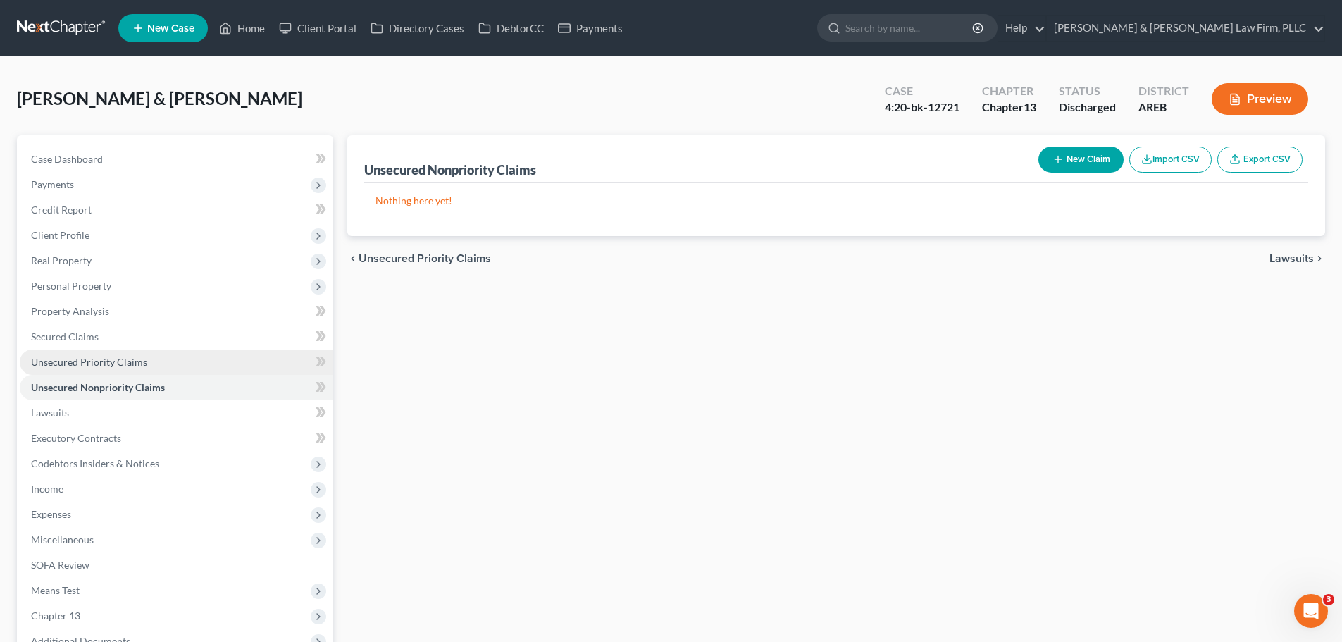
click at [168, 350] on link "Unsecured Priority Claims" at bounding box center [176, 361] width 313 height 25
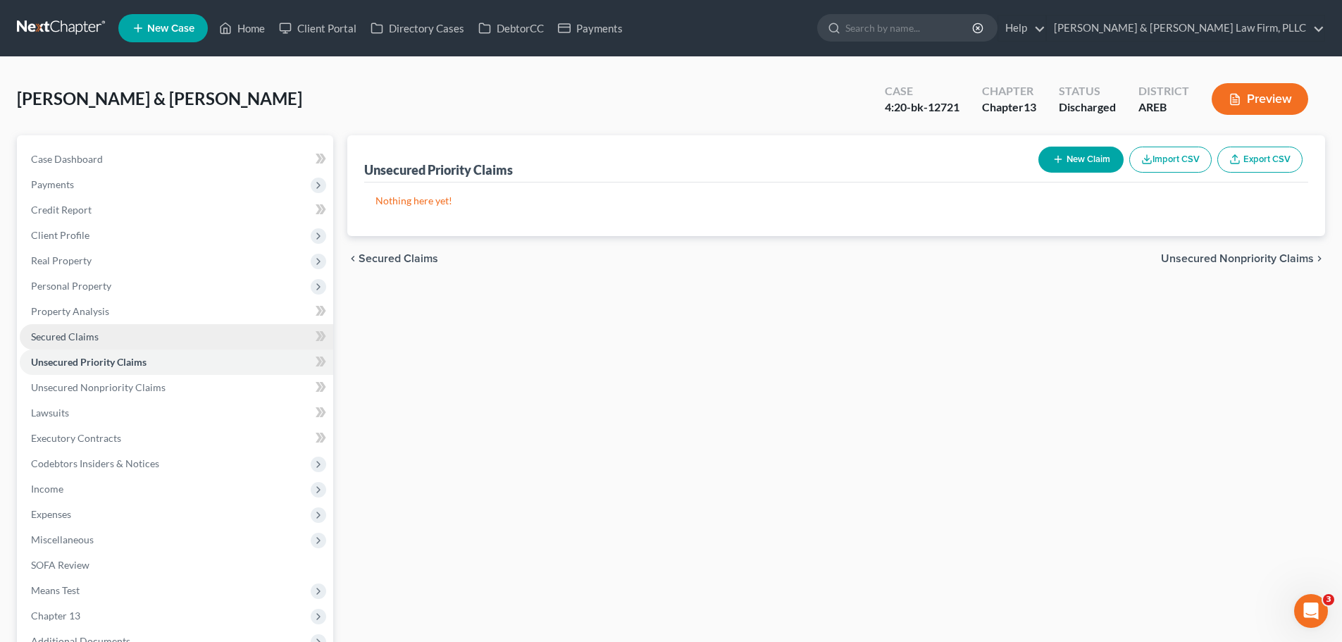
click at [160, 332] on link "Secured Claims" at bounding box center [176, 336] width 313 height 25
click at [247, 32] on link "Home" at bounding box center [242, 27] width 60 height 25
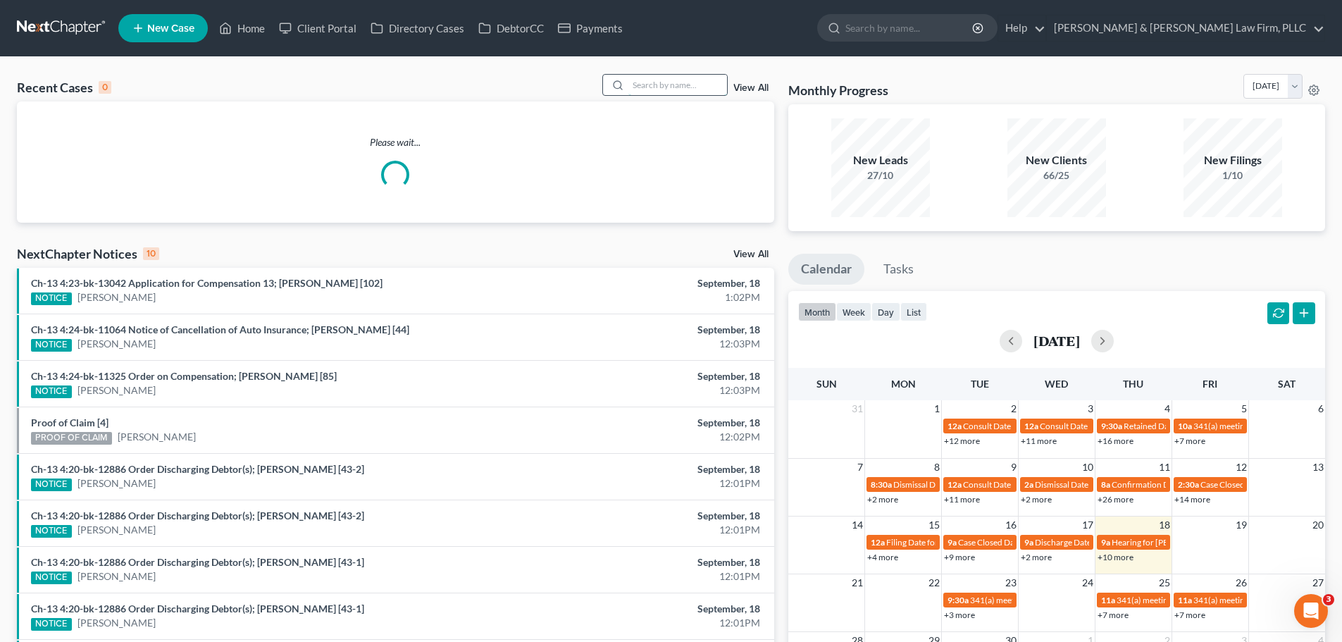
click at [664, 83] on input "search" at bounding box center [677, 85] width 99 height 20
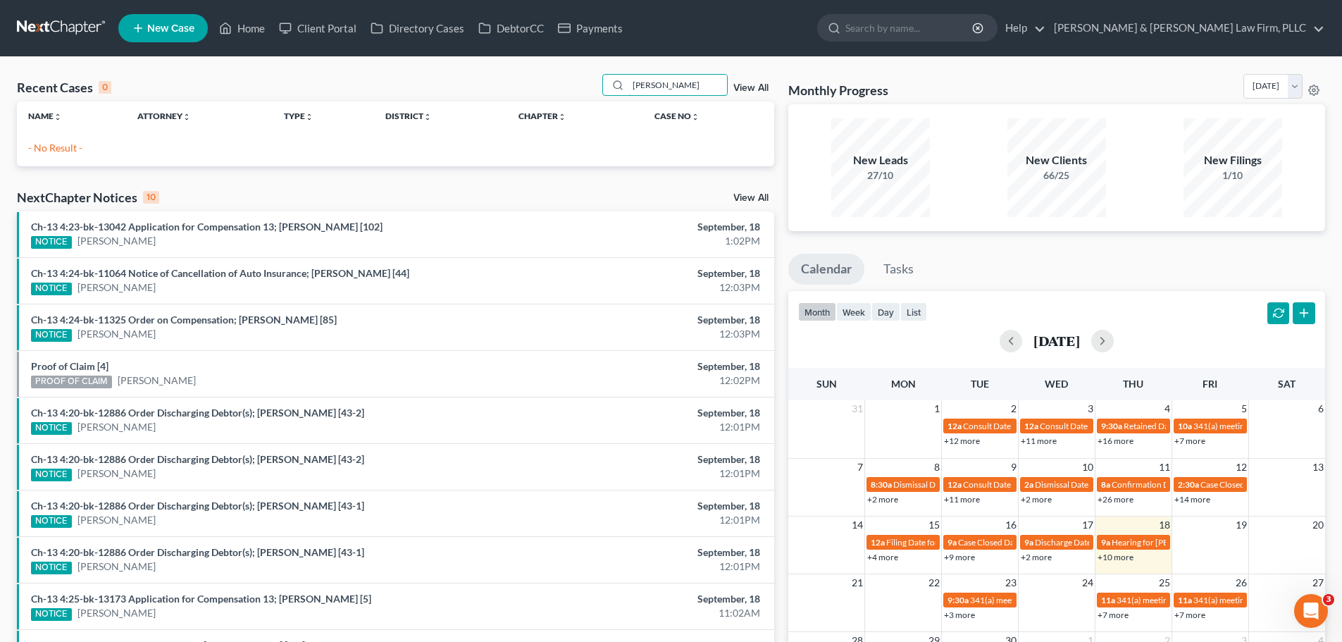
type input "[PERSON_NAME]"
click at [230, 25] on icon at bounding box center [225, 28] width 13 height 17
